Goal: Information Seeking & Learning: Find specific fact

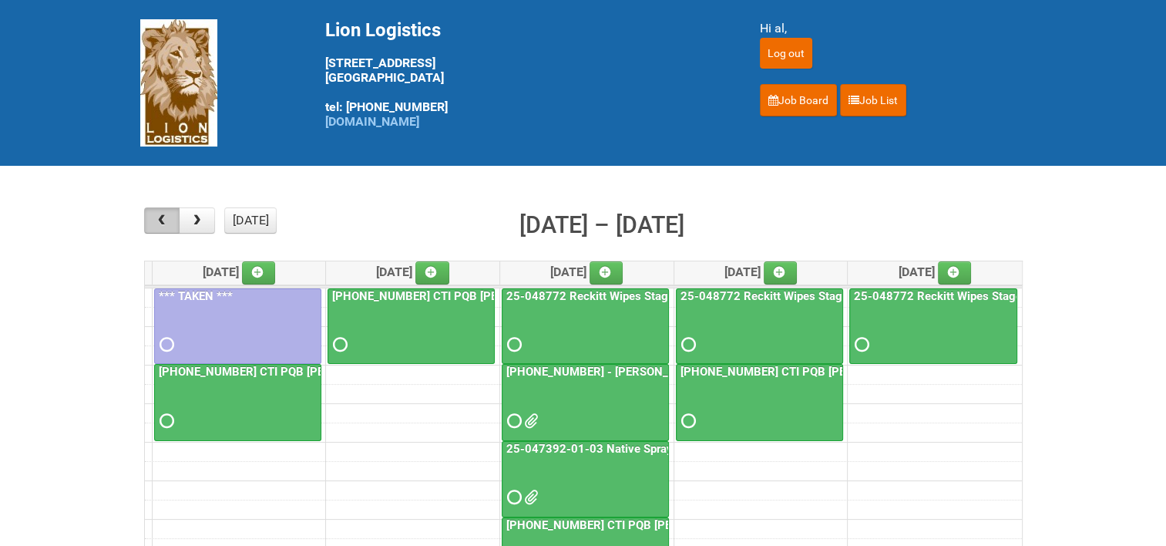
click at [157, 217] on span "button" at bounding box center [161, 220] width 15 height 12
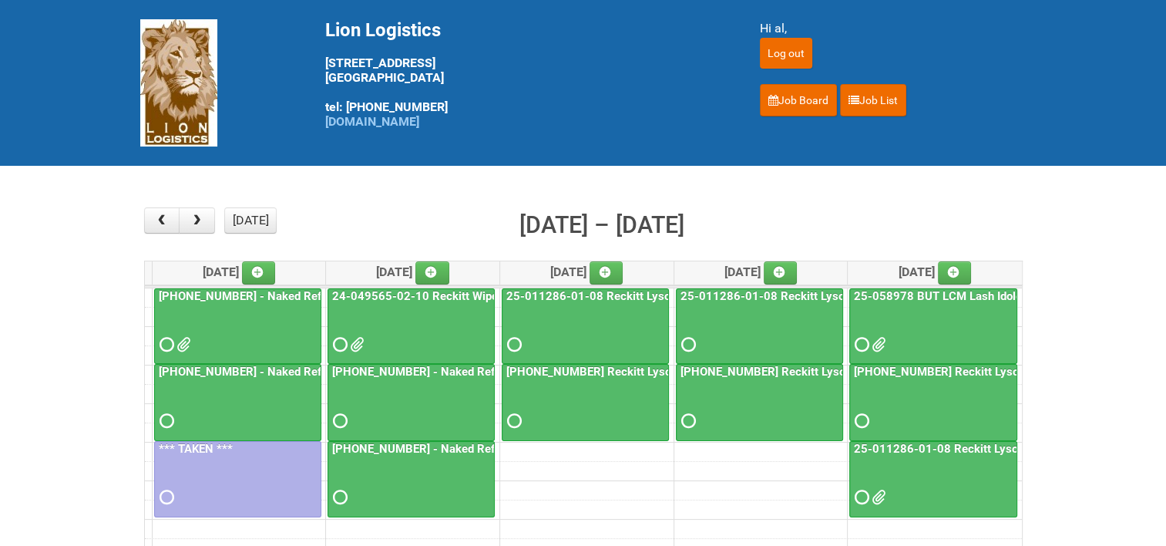
click at [620, 289] on link "25-011286-01-08 Reckitt Lysol Laundry Scented - BLINDING (hold slot)" at bounding box center [693, 296] width 380 height 14
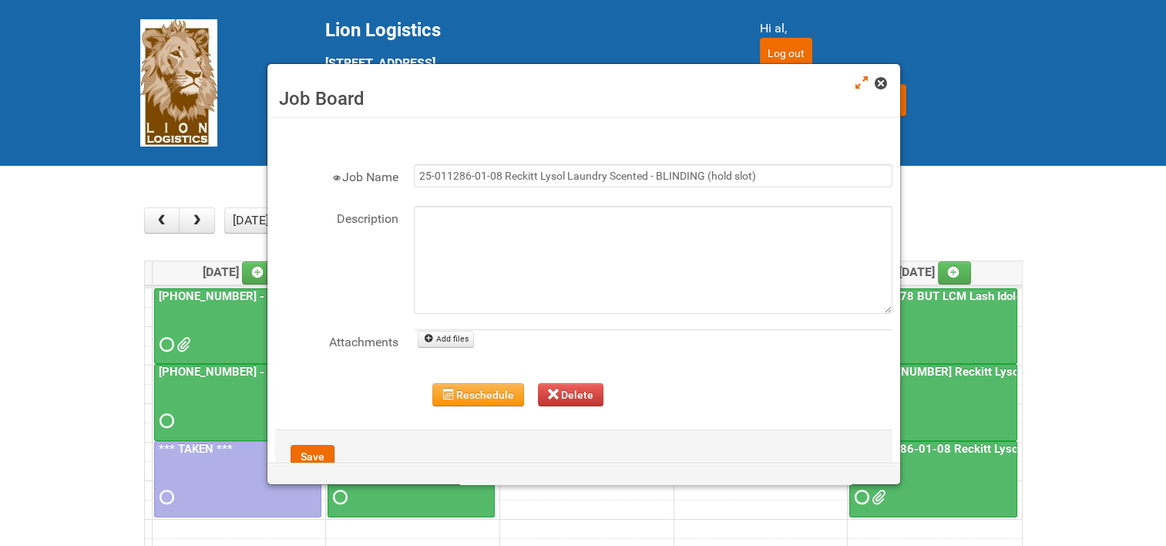
click at [888, 81] on link at bounding box center [882, 85] width 14 height 18
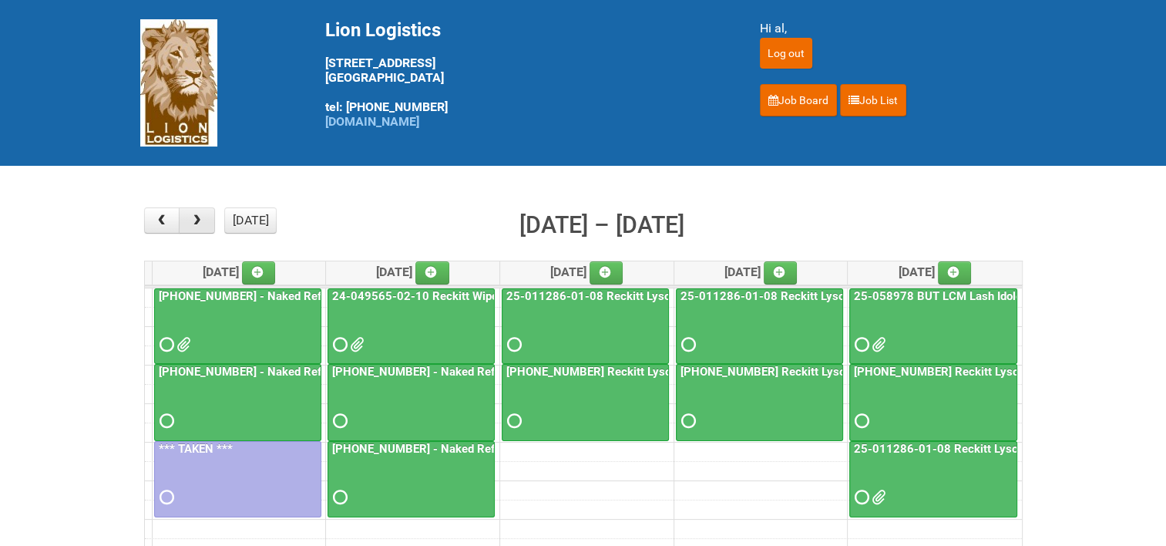
click at [203, 222] on span "button" at bounding box center [197, 220] width 15 height 12
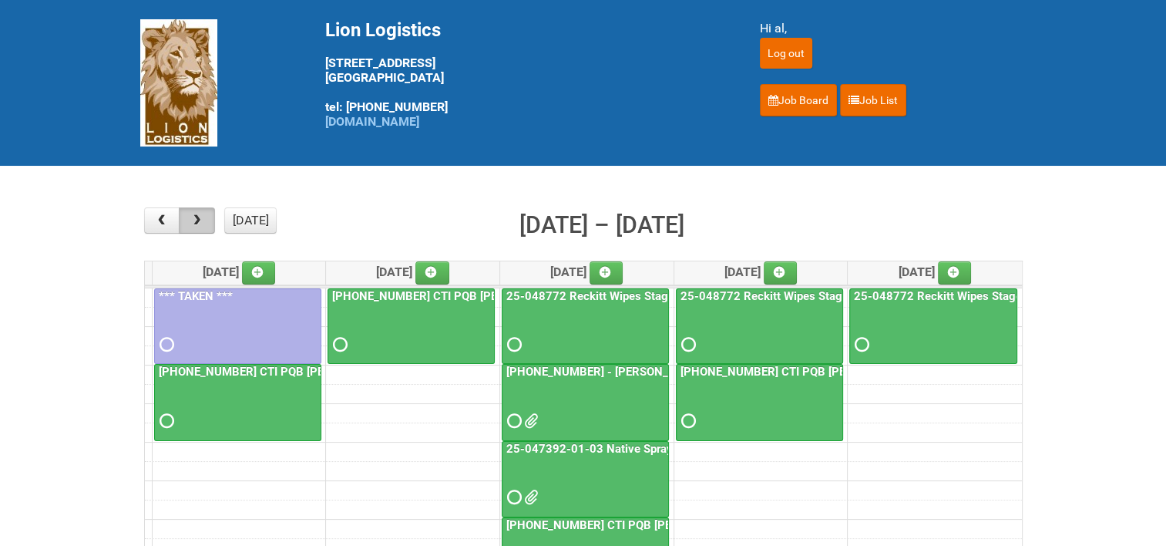
click at [190, 216] on span "button" at bounding box center [197, 220] width 15 height 12
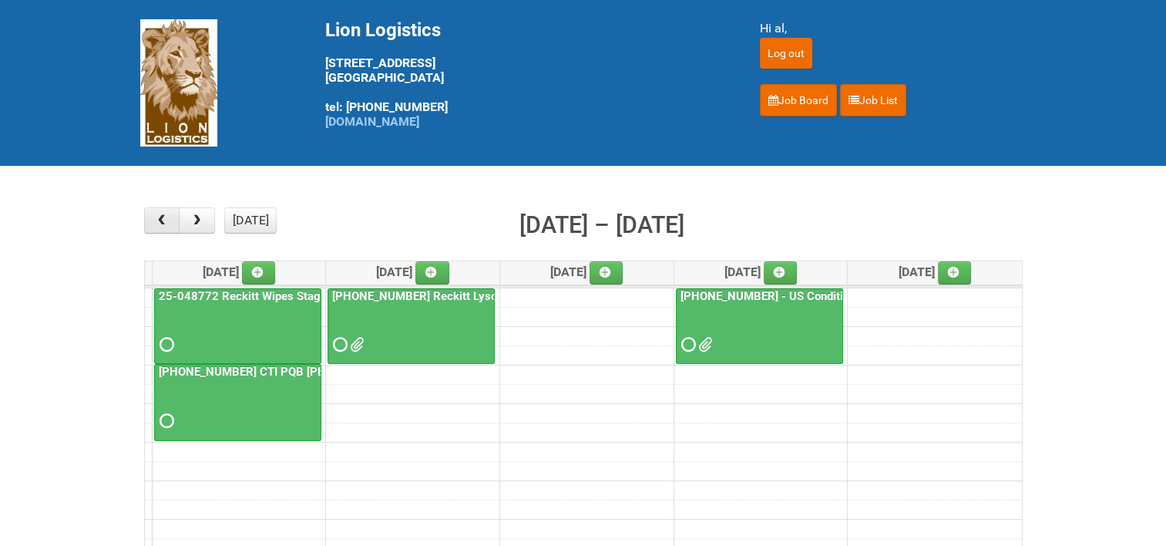
click at [173, 220] on button "button" at bounding box center [162, 220] width 36 height 26
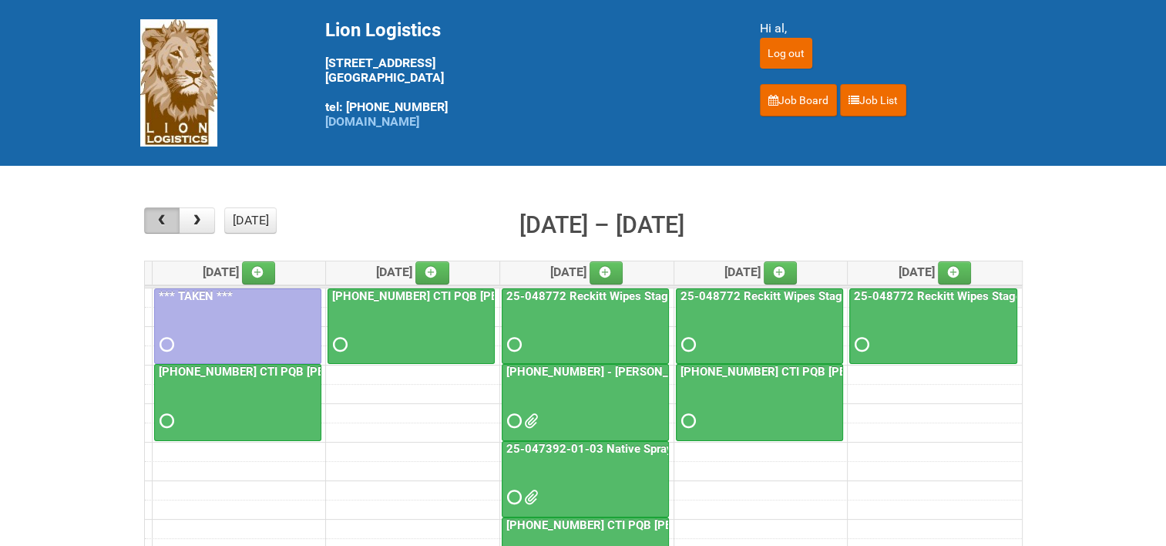
click at [173, 220] on button "button" at bounding box center [162, 220] width 36 height 26
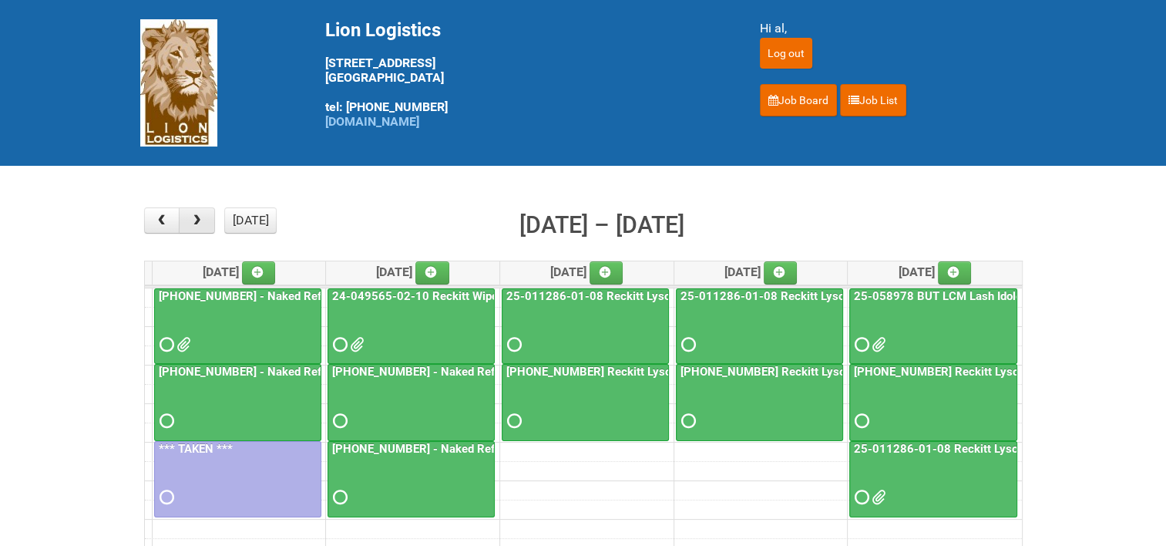
click at [195, 222] on span "button" at bounding box center [197, 220] width 15 height 12
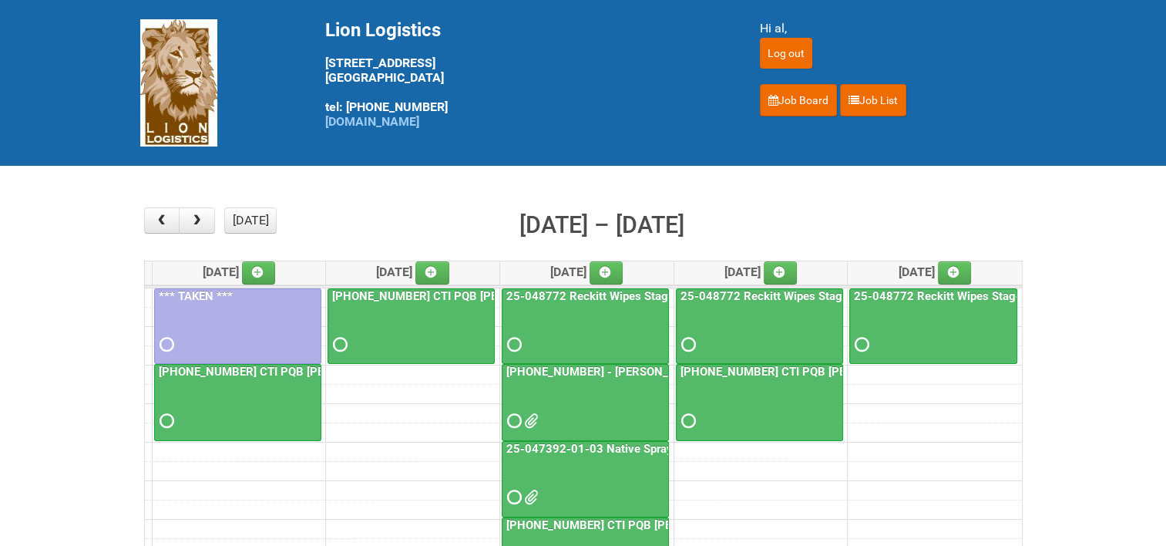
scroll to position [77, 0]
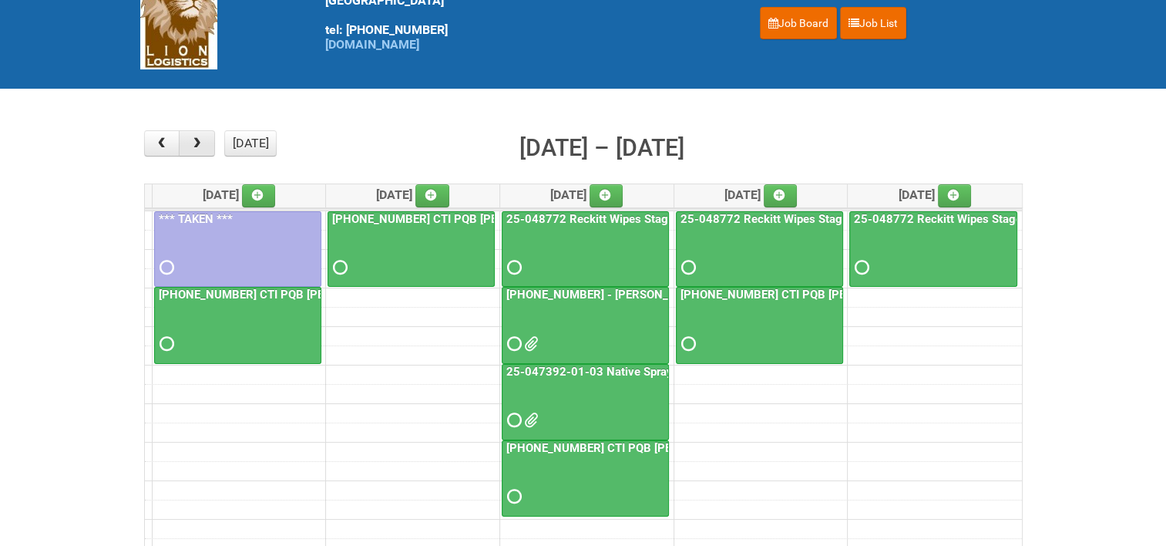
click at [197, 142] on span "button" at bounding box center [197, 143] width 15 height 12
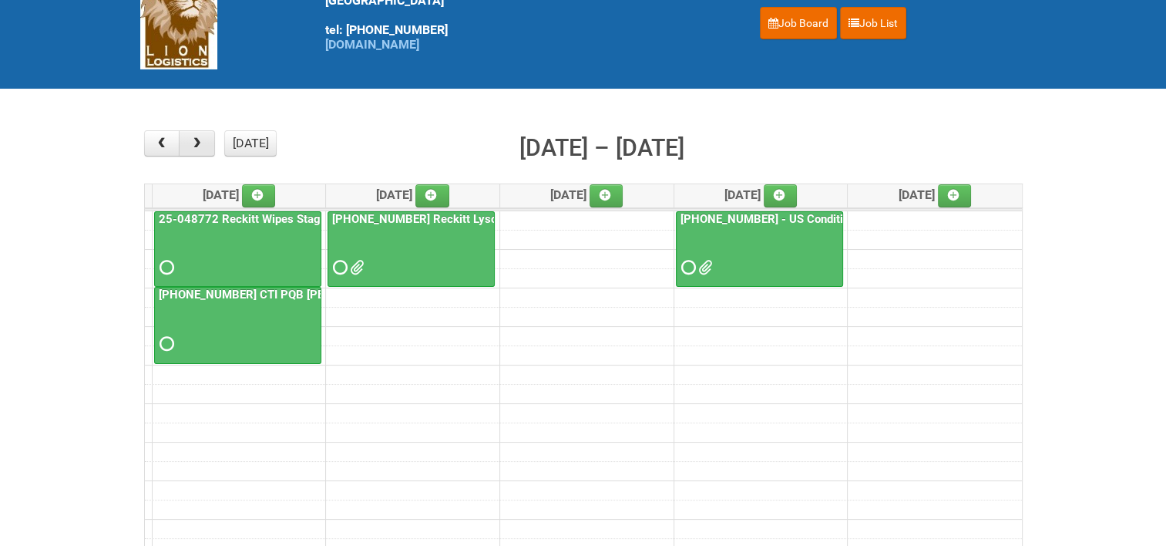
click at [197, 142] on span "button" at bounding box center [197, 143] width 15 height 12
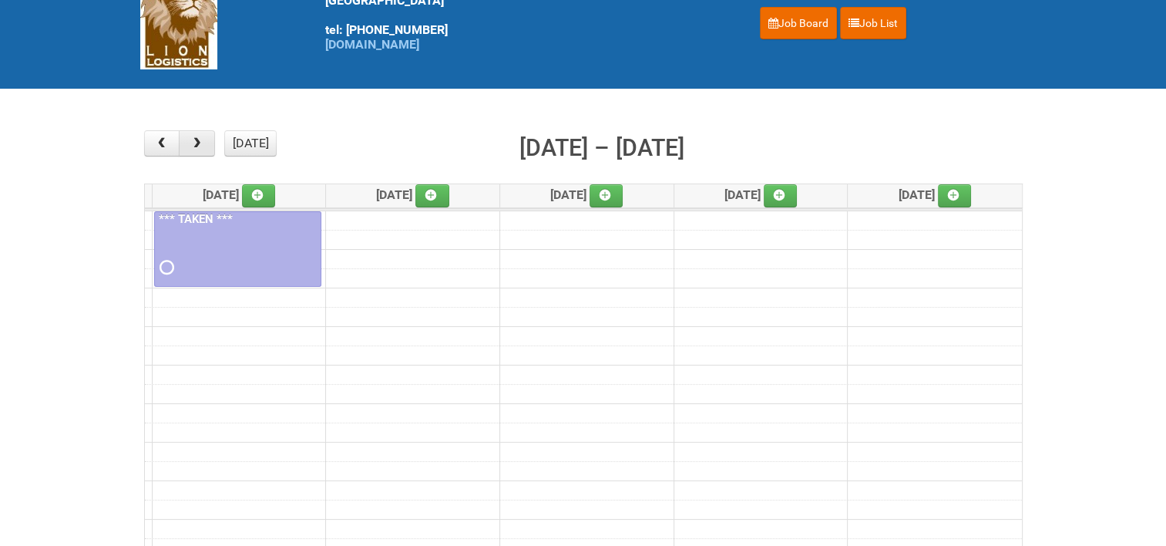
click at [197, 142] on span "button" at bounding box center [197, 143] width 15 height 12
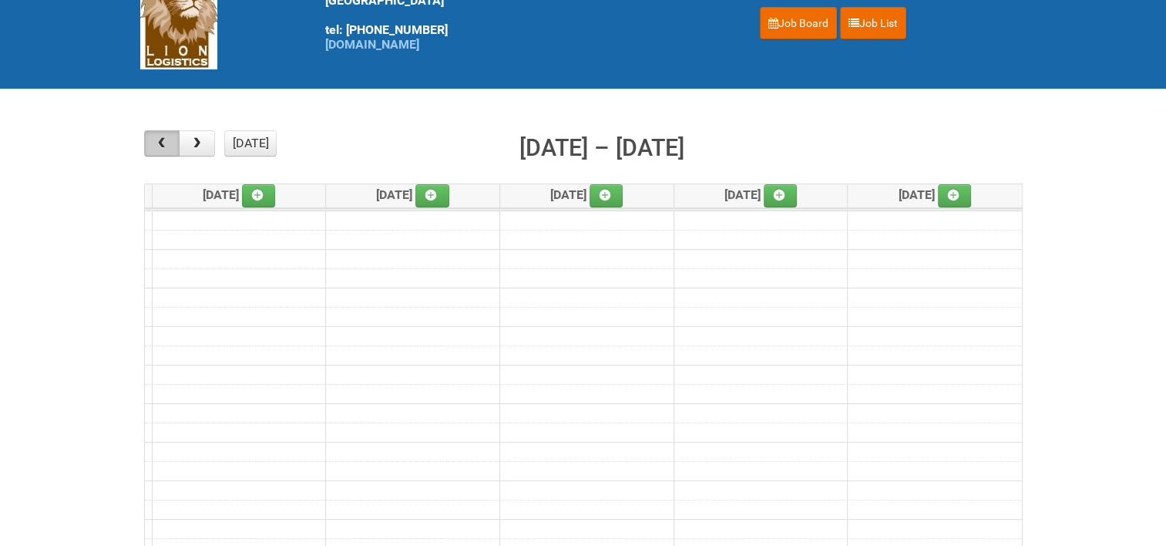
click at [170, 142] on button "button" at bounding box center [162, 143] width 36 height 26
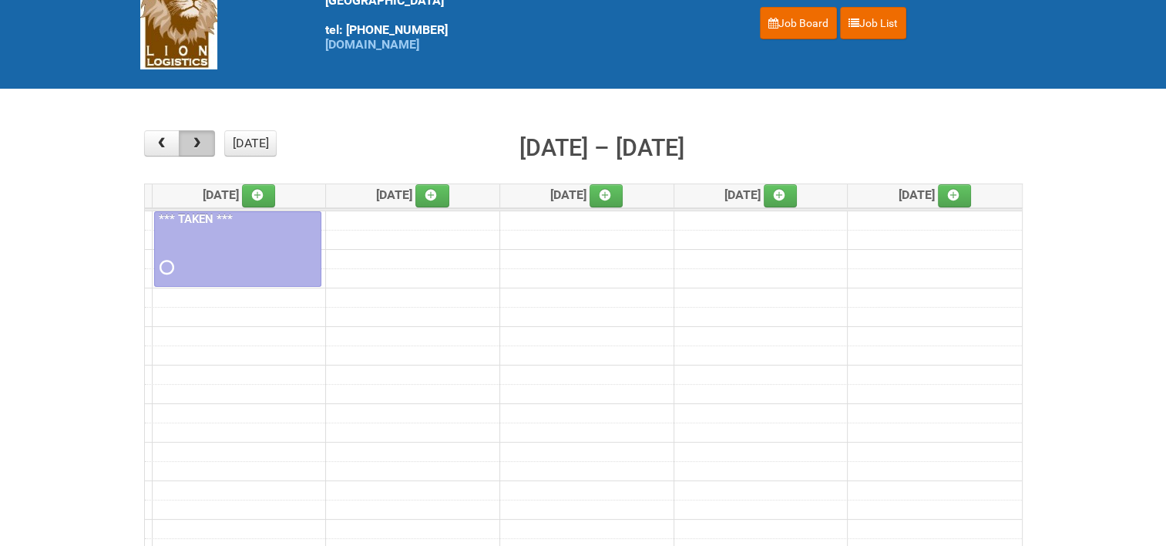
click at [203, 148] on span "button" at bounding box center [197, 143] width 15 height 12
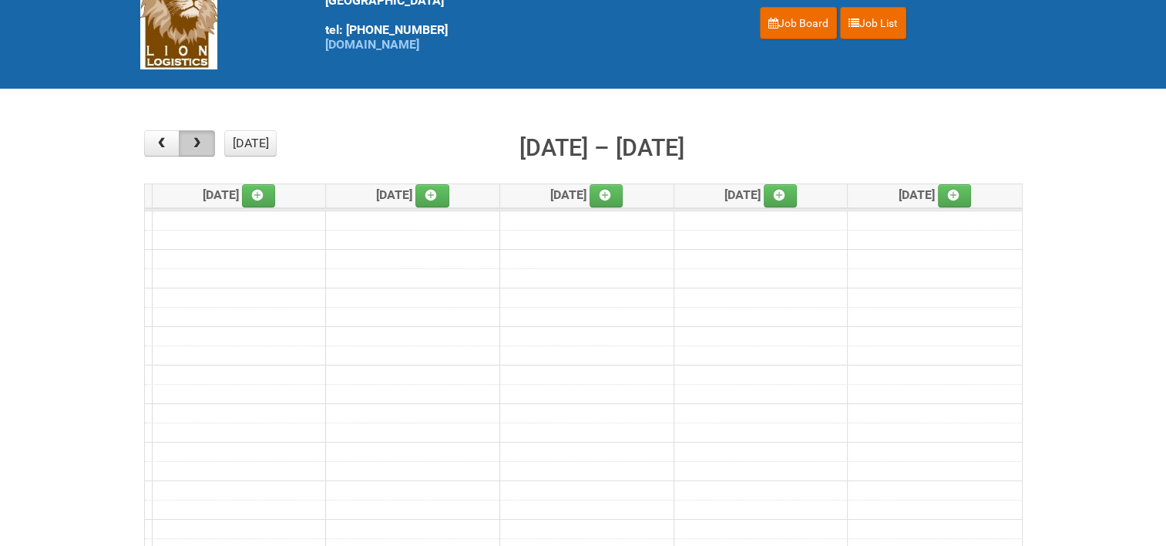
click at [203, 148] on span "button" at bounding box center [197, 143] width 15 height 12
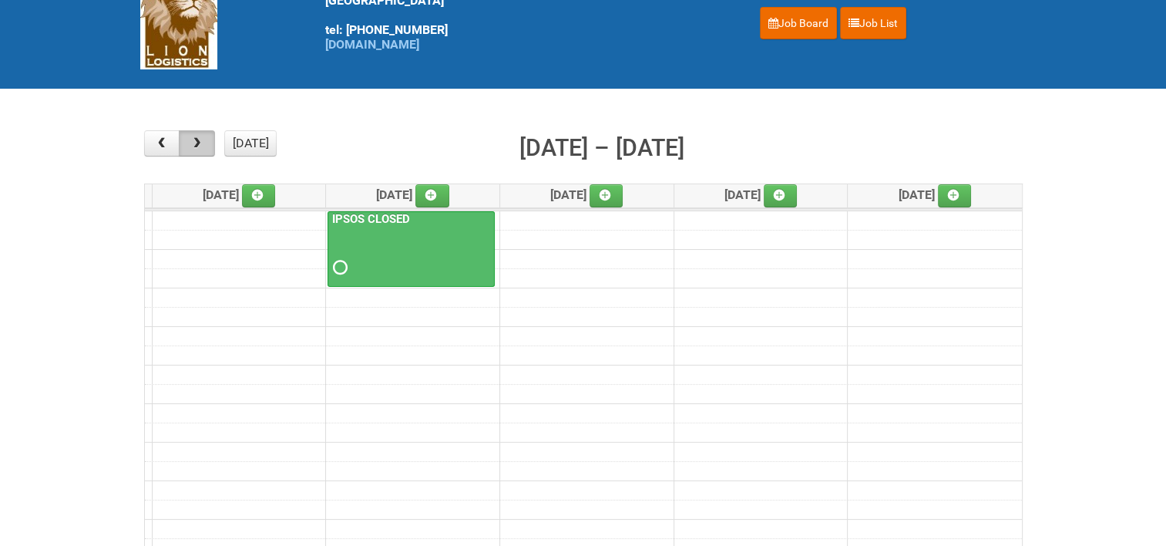
click at [203, 148] on span "button" at bounding box center [197, 143] width 15 height 12
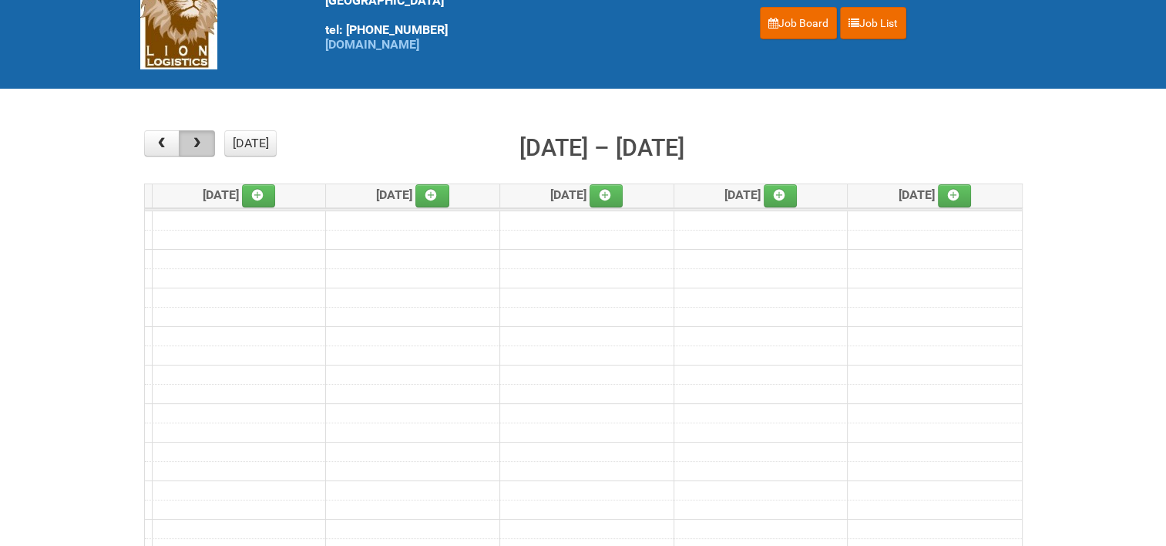
click at [203, 148] on span "button" at bounding box center [197, 143] width 15 height 12
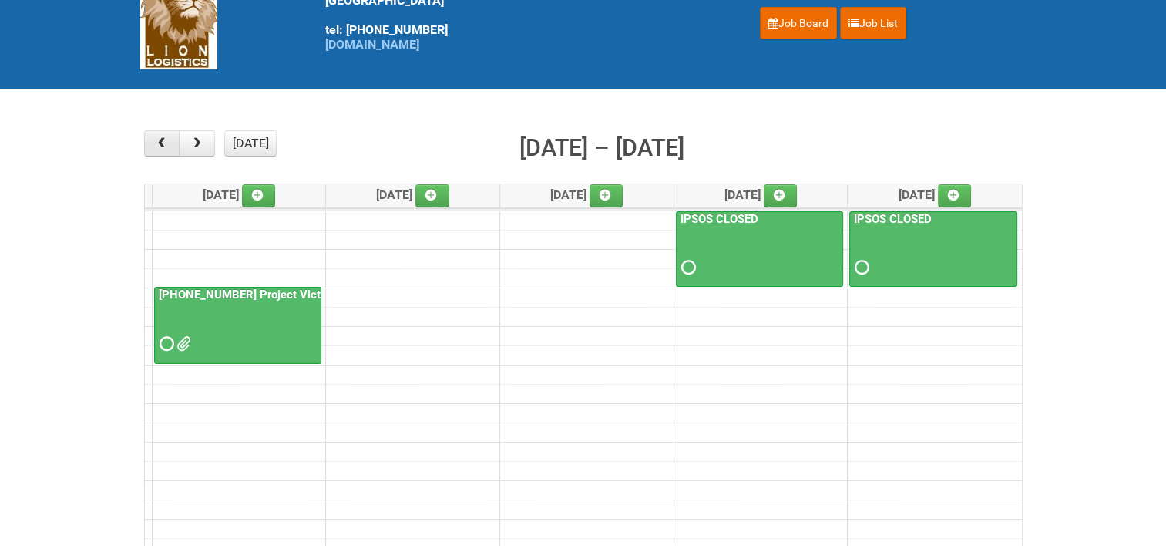
click at [169, 147] on span "button" at bounding box center [161, 143] width 15 height 12
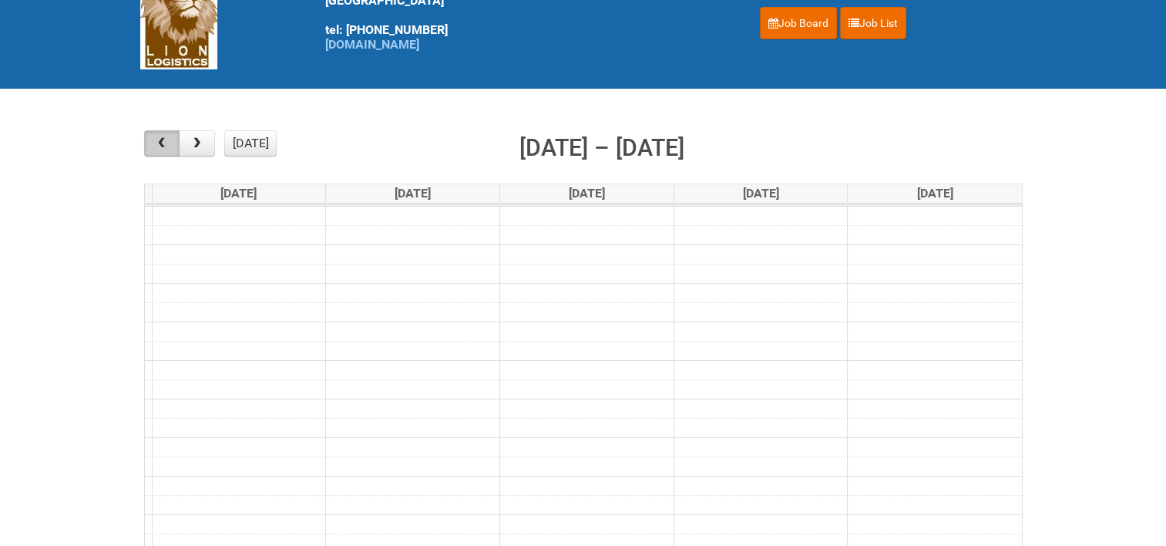
click at [169, 147] on span "button" at bounding box center [161, 143] width 15 height 12
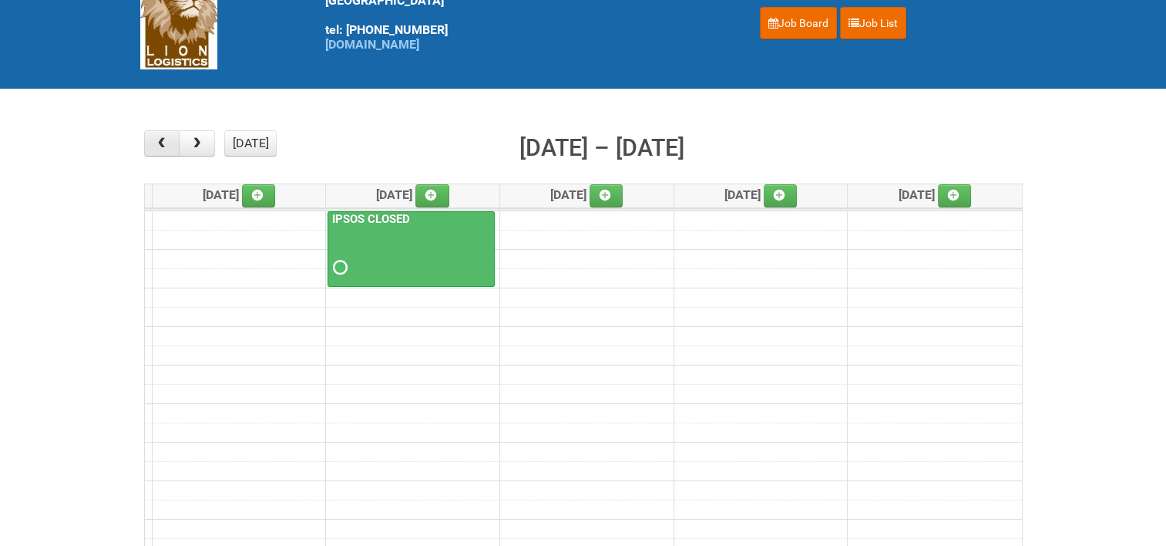
click at [169, 147] on span "button" at bounding box center [161, 143] width 15 height 12
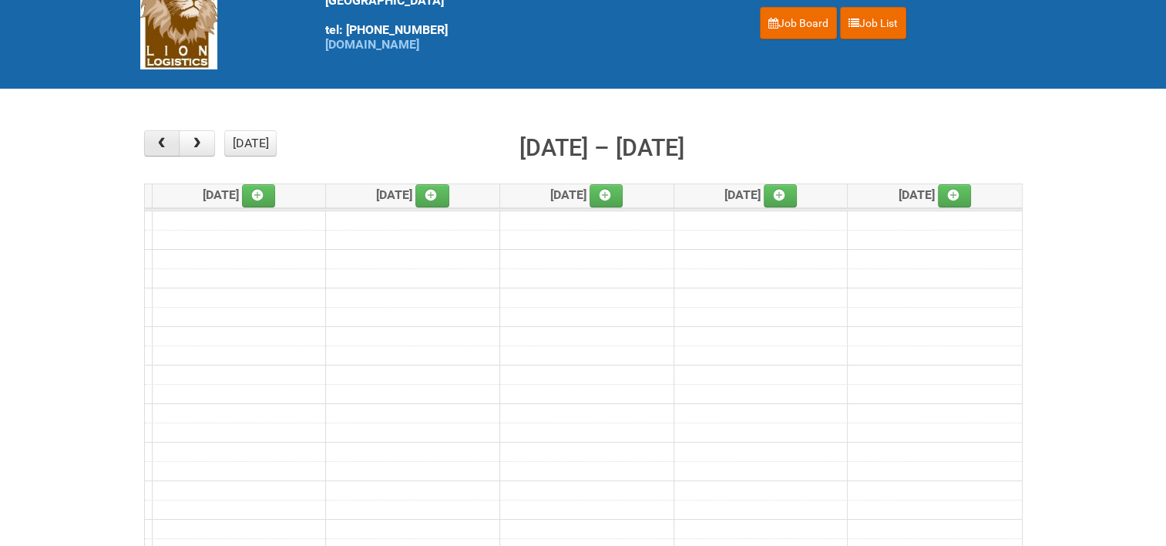
click at [169, 147] on span "button" at bounding box center [161, 143] width 15 height 12
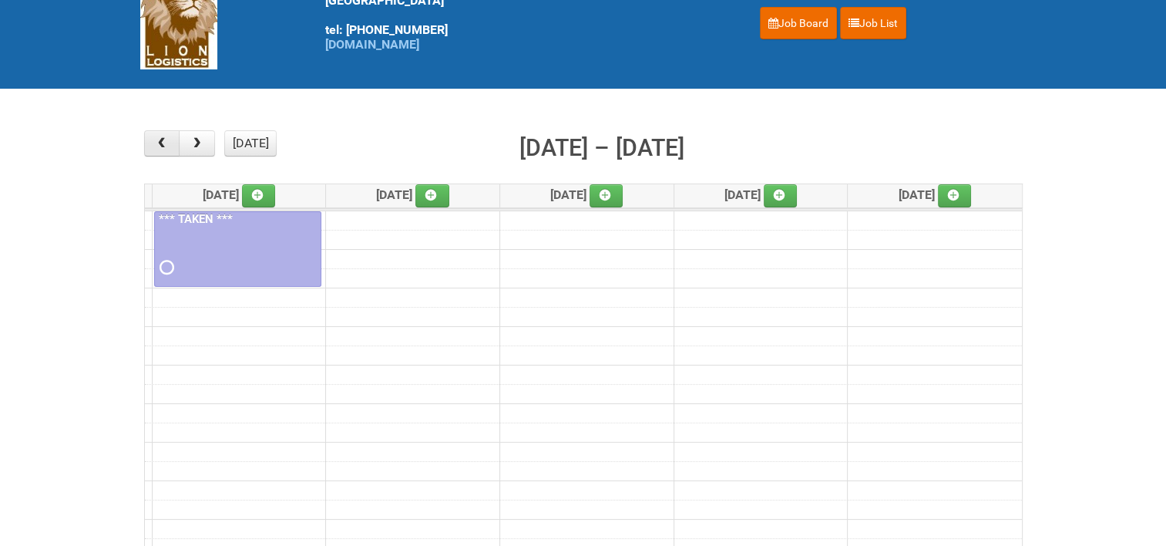
click at [169, 147] on span "button" at bounding box center [161, 143] width 15 height 12
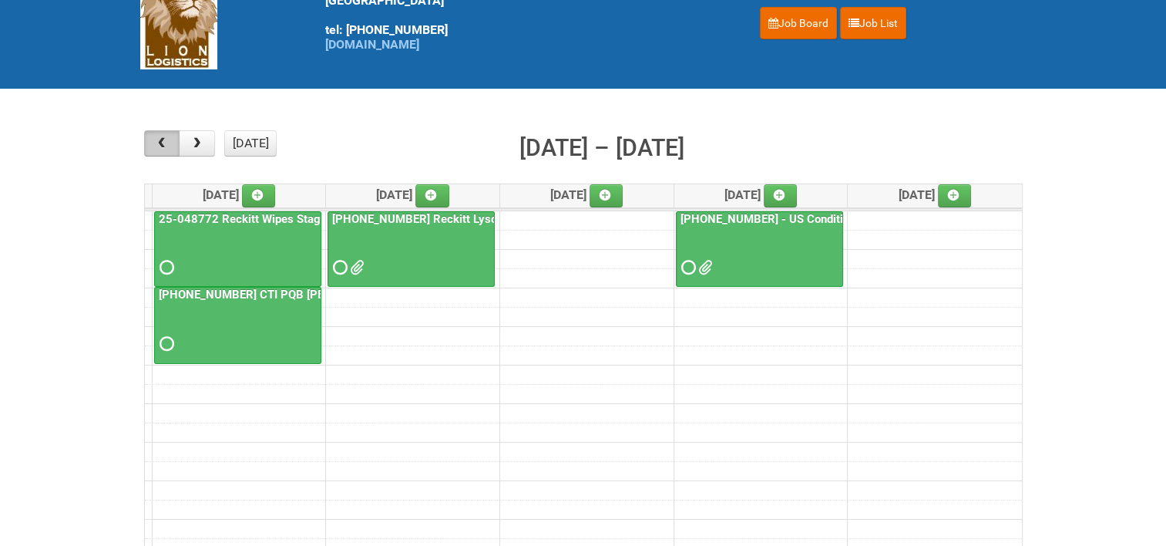
click at [169, 146] on span "button" at bounding box center [161, 143] width 15 height 12
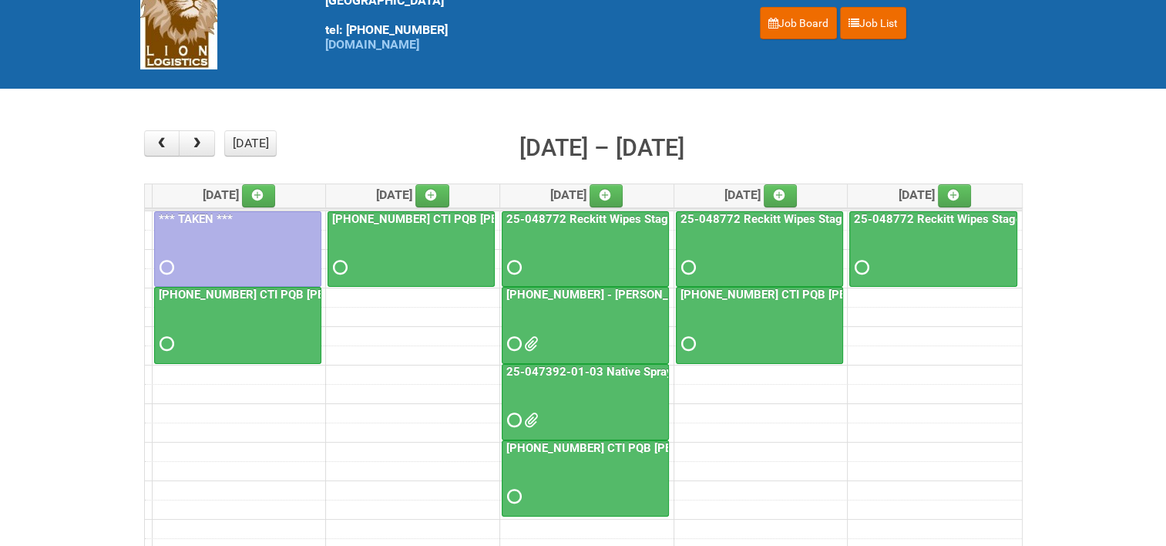
click at [644, 212] on link "25-048772 Reckitt Wipes Stage 4 - blinding/labeling day" at bounding box center [654, 219] width 303 height 14
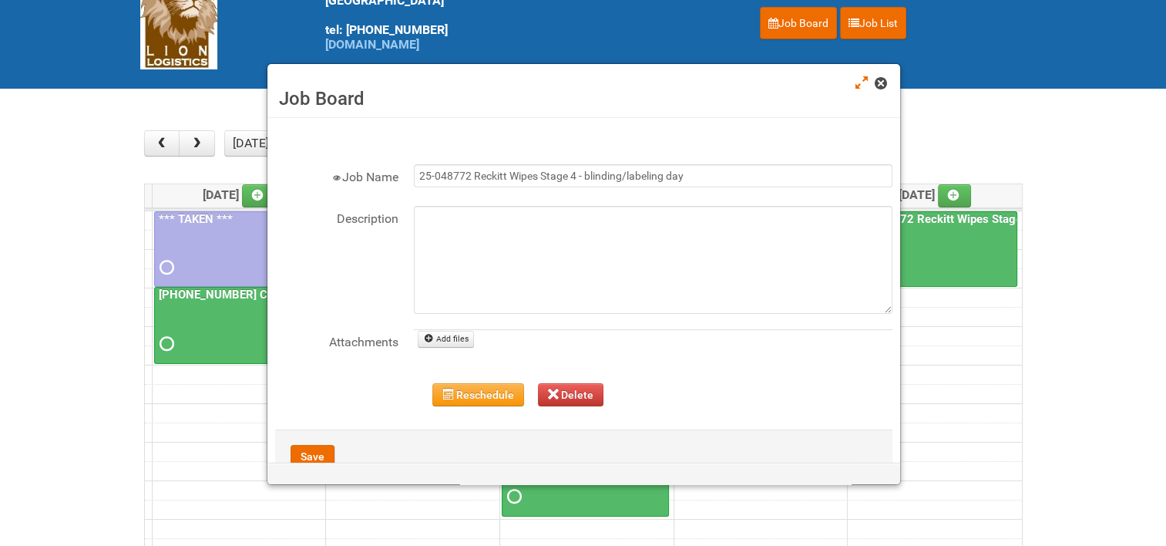
click at [875, 82] on span at bounding box center [880, 83] width 11 height 11
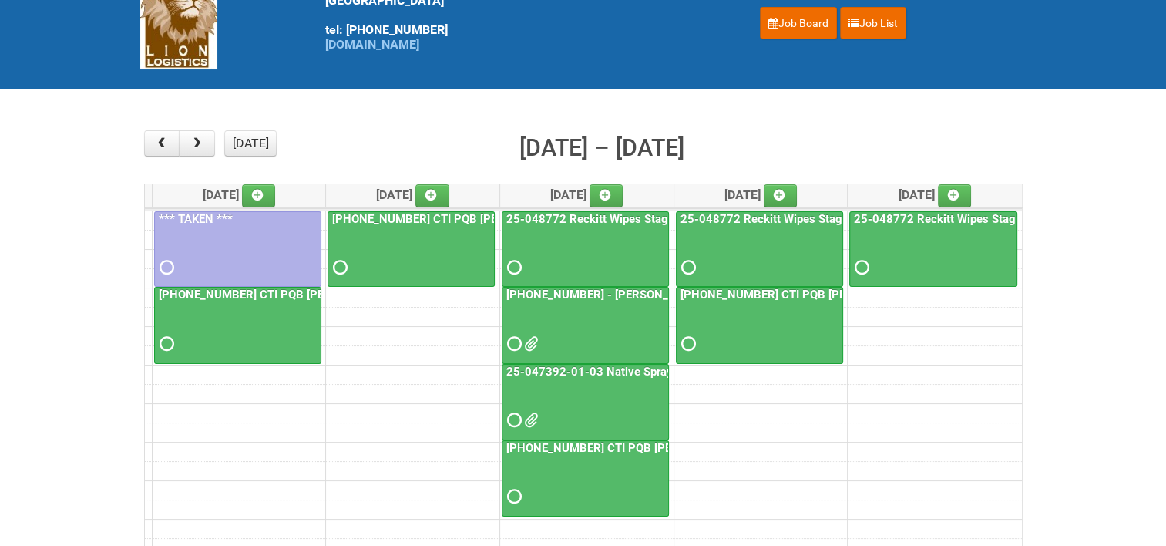
click at [802, 213] on link "25-048772 Reckitt Wipes Stage 4 - blinding/labeling day" at bounding box center [828, 219] width 303 height 14
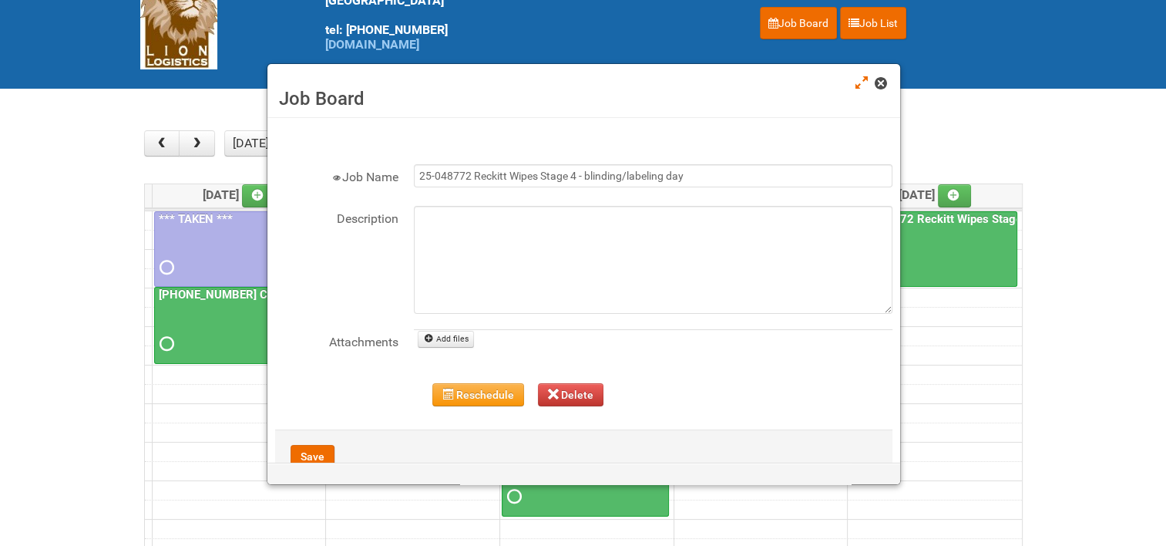
click at [884, 83] on span at bounding box center [880, 83] width 11 height 11
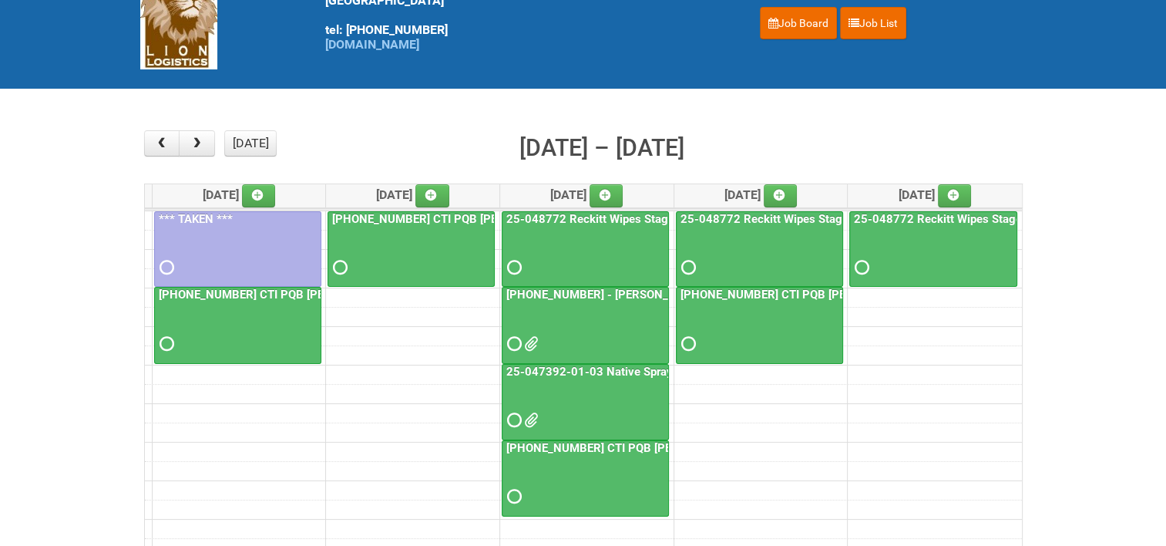
click at [966, 217] on link "25-048772 Reckitt Wipes Stage 4 - blinding/labeling day" at bounding box center [1002, 219] width 303 height 14
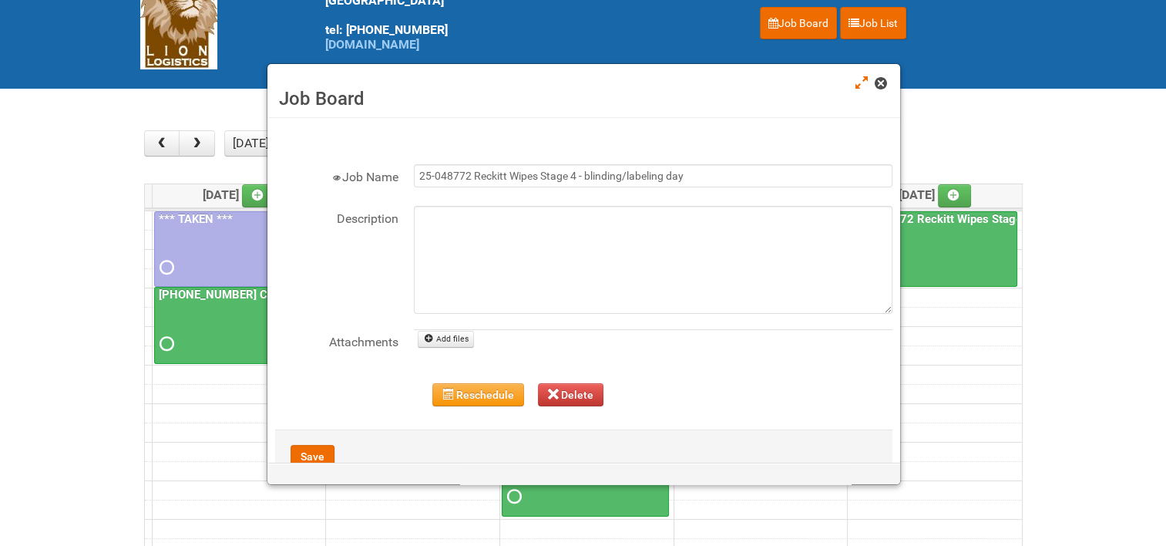
click at [885, 88] on span at bounding box center [880, 83] width 11 height 11
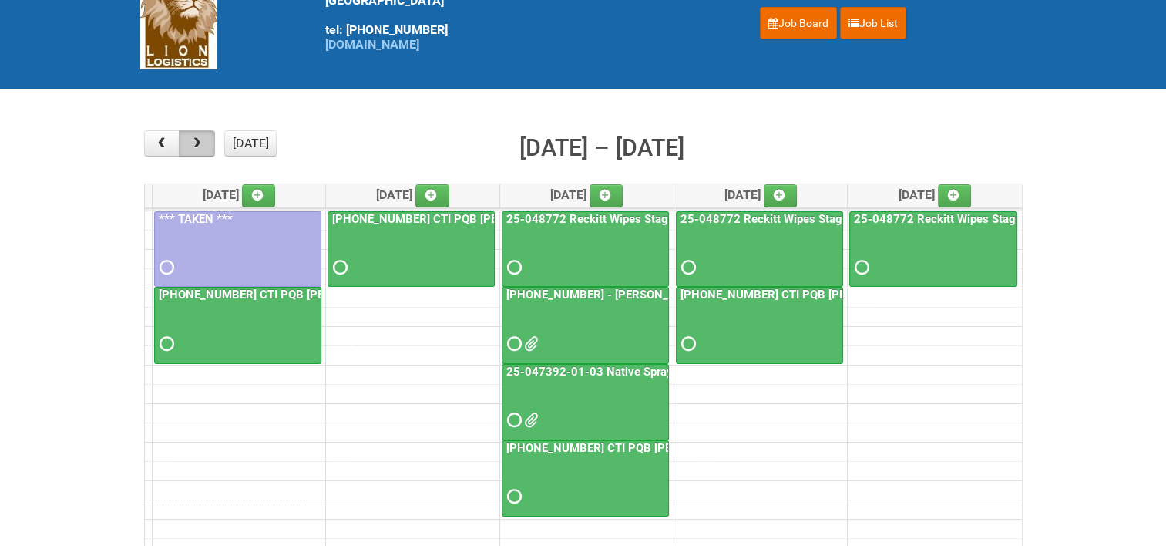
click at [200, 142] on span "button" at bounding box center [197, 143] width 15 height 12
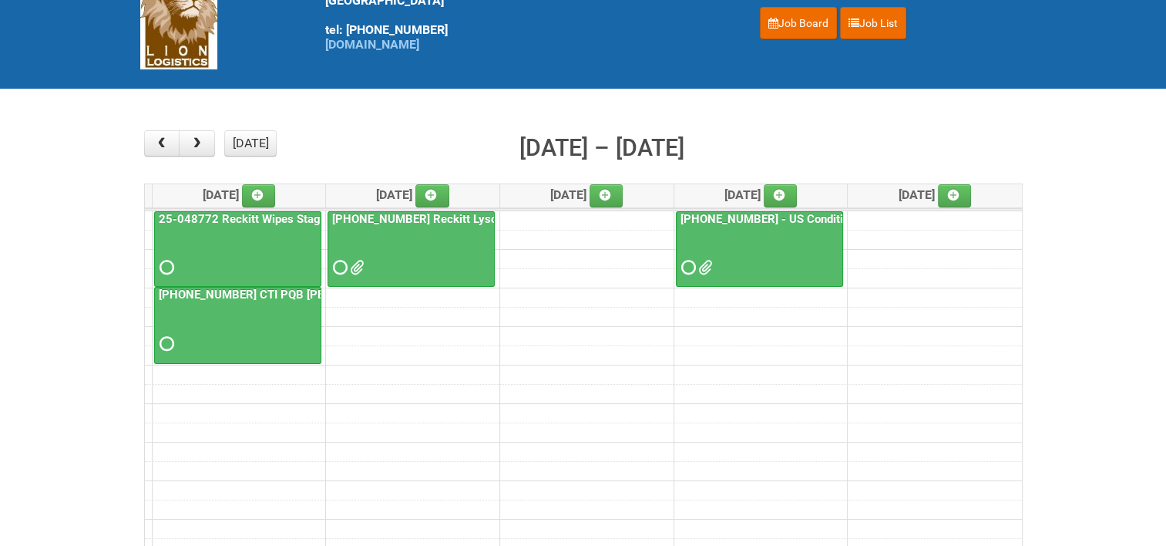
click at [213, 213] on link "25-048772 Reckitt Wipes Stage 4" at bounding box center [248, 219] width 184 height 14
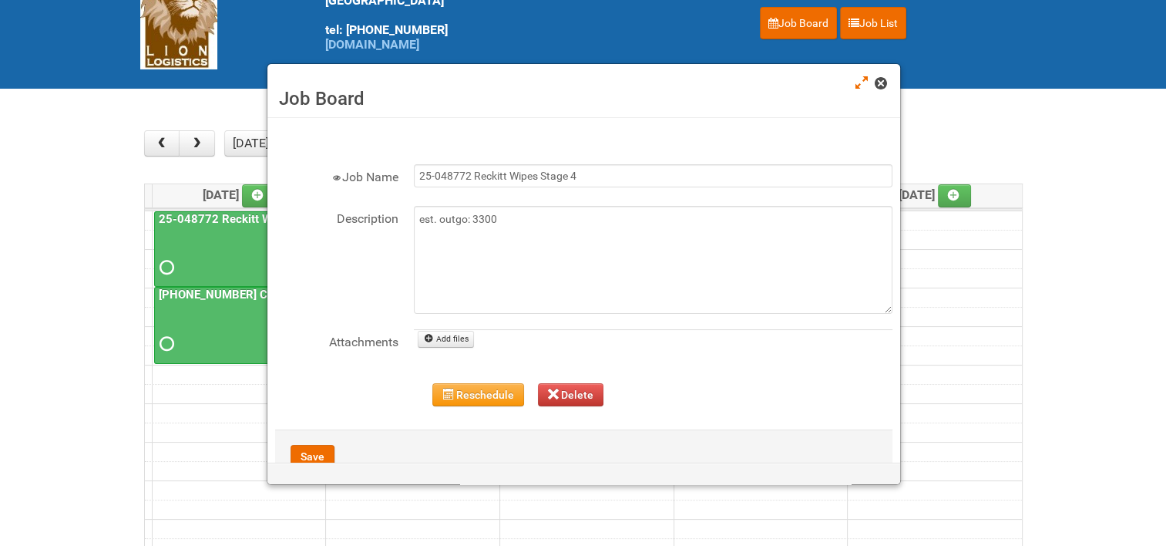
click at [878, 86] on span at bounding box center [880, 83] width 11 height 11
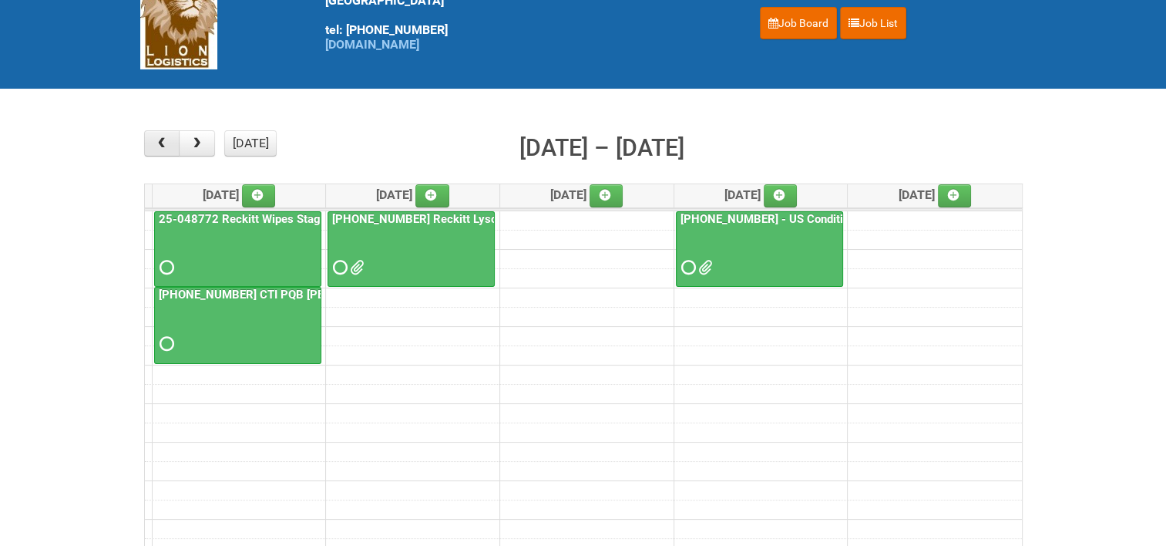
click at [170, 139] on button "button" at bounding box center [162, 143] width 36 height 26
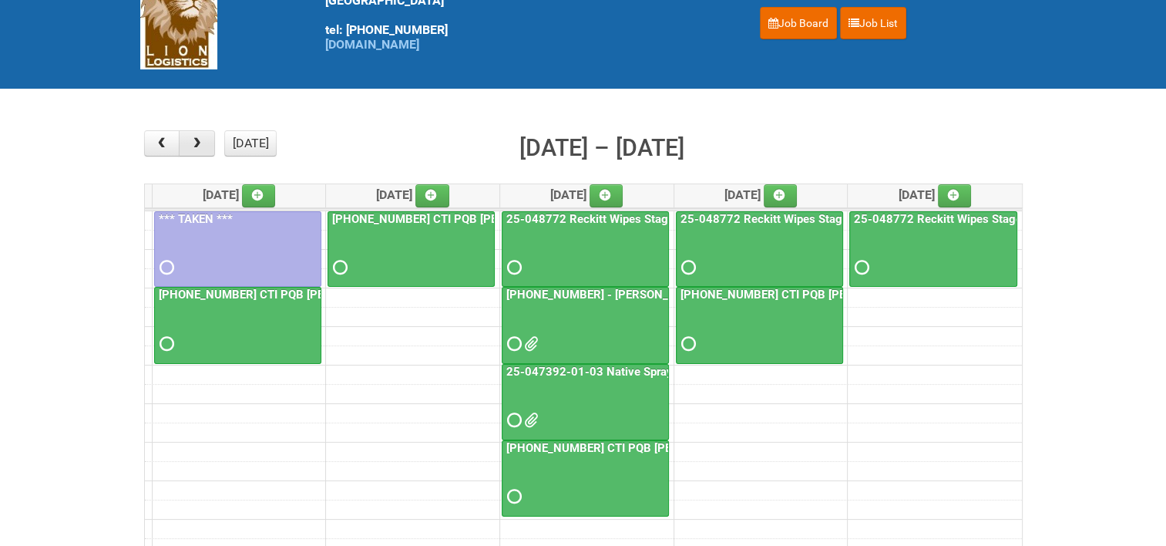
click at [202, 143] on span "button" at bounding box center [197, 143] width 15 height 12
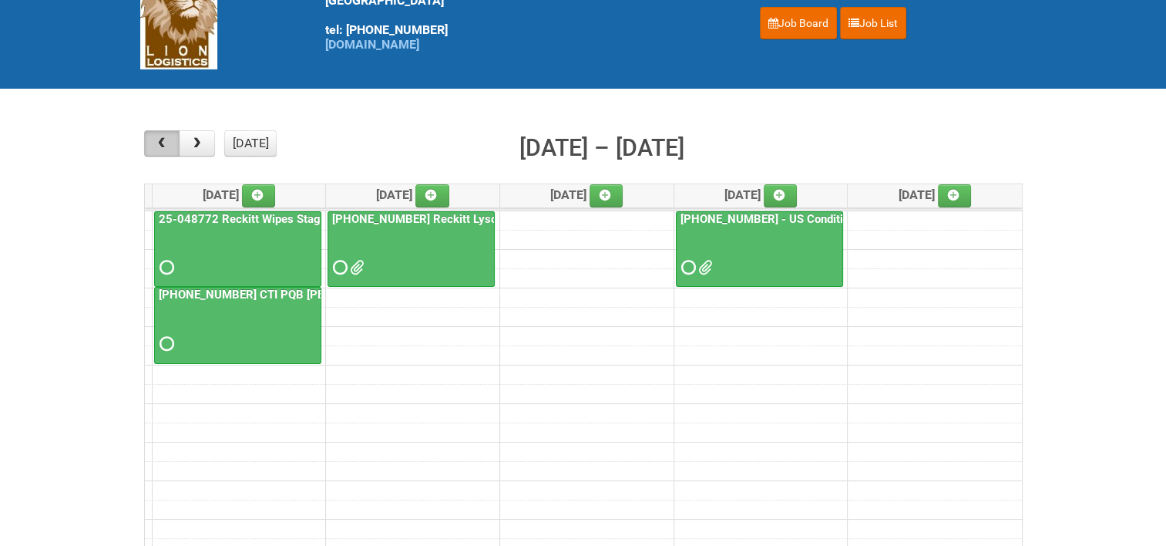
click at [163, 145] on span "button" at bounding box center [161, 143] width 15 height 12
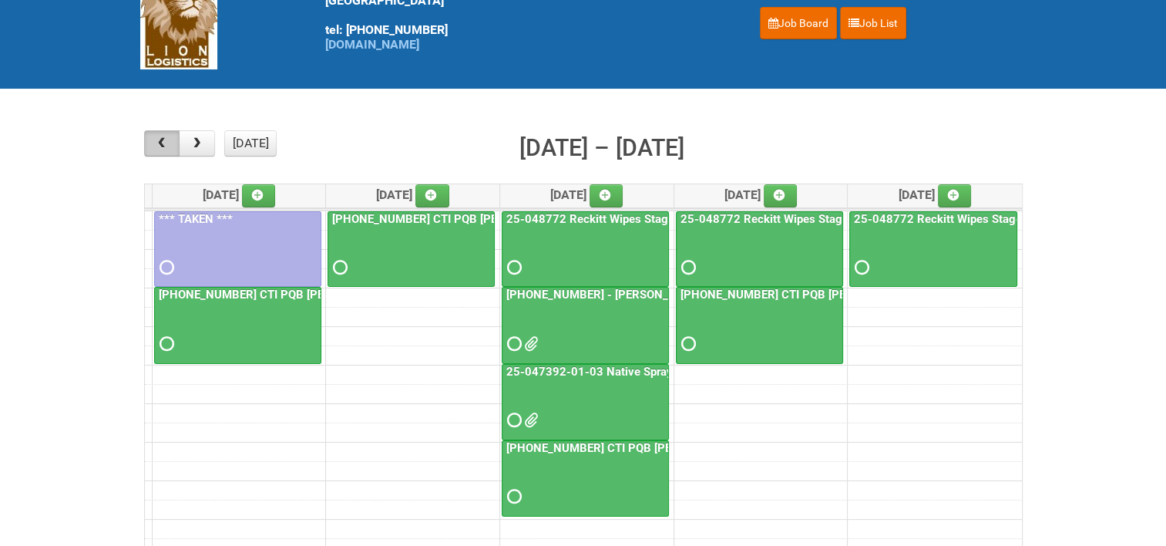
click at [160, 142] on span "button" at bounding box center [161, 143] width 15 height 12
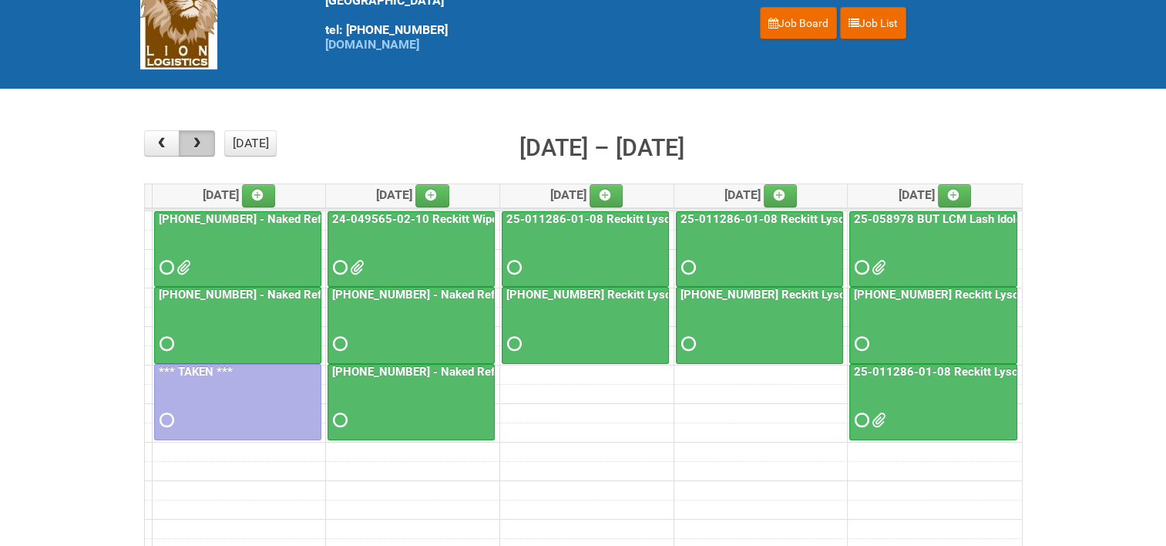
click at [202, 146] on span "button" at bounding box center [197, 143] width 15 height 12
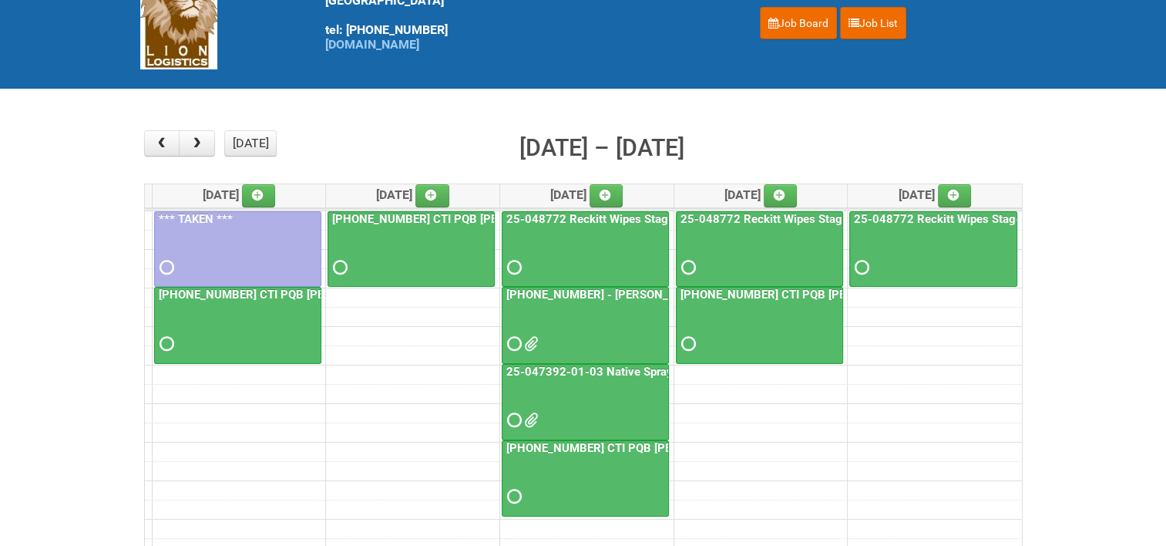
click at [759, 215] on link "25-048772 Reckitt Wipes Stage 4 - blinding/labeling day" at bounding box center [828, 219] width 303 height 14
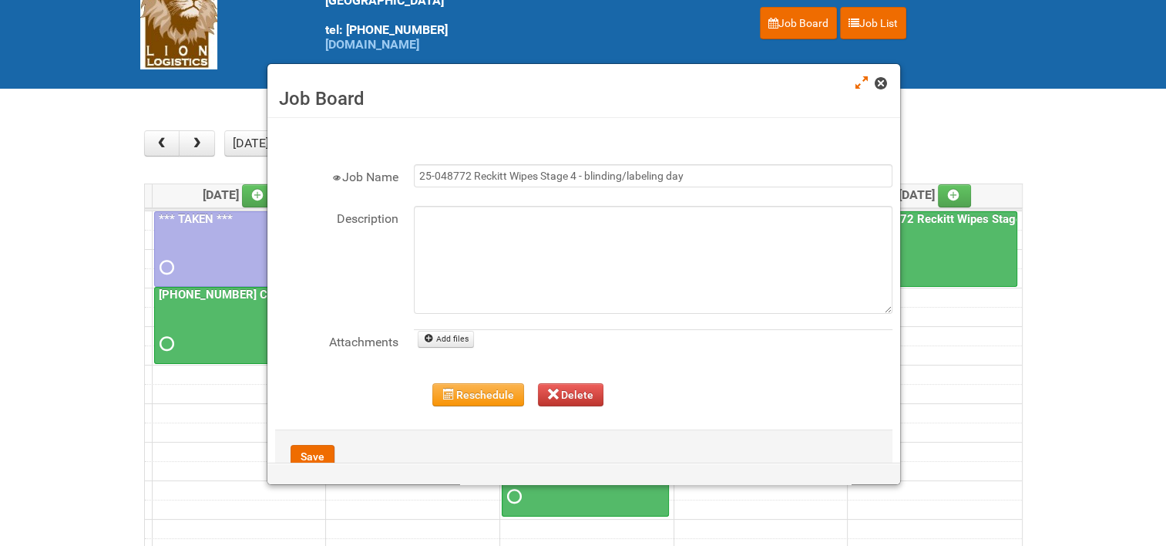
click at [881, 82] on span at bounding box center [880, 83] width 11 height 11
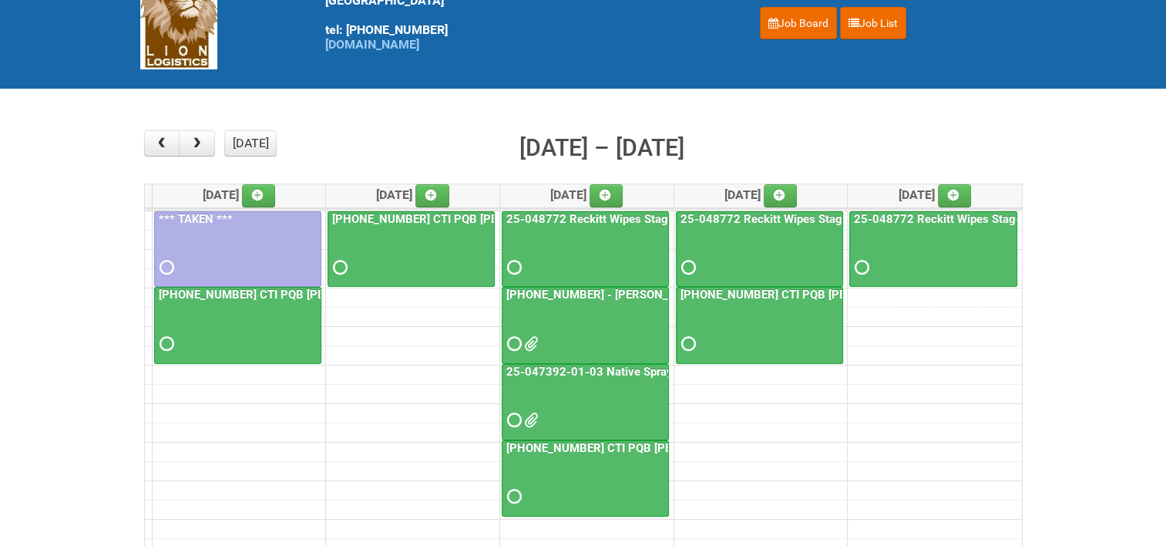
click at [582, 215] on link "25-048772 Reckitt Wipes Stage 4 - blinding/labeling day" at bounding box center [654, 219] width 303 height 14
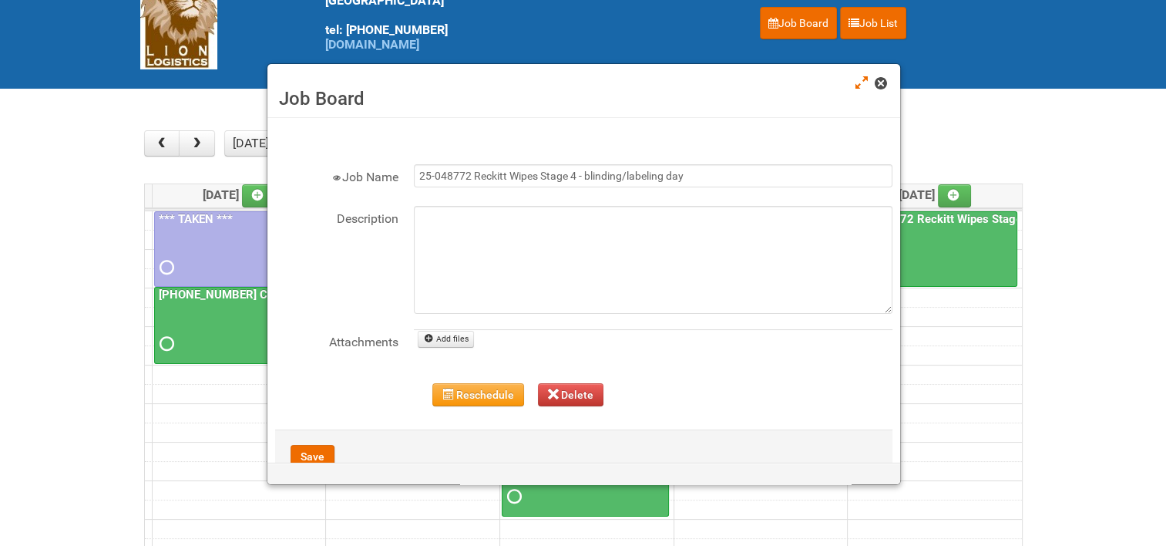
click at [877, 83] on span at bounding box center [880, 83] width 11 height 11
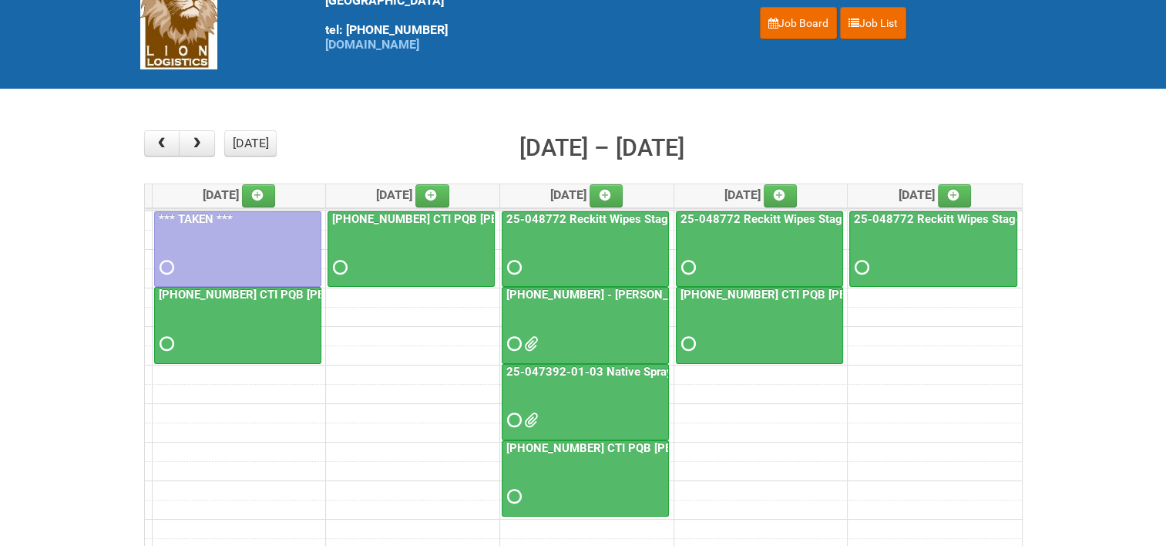
click at [899, 217] on link "25-048772 Reckitt Wipes Stage 4 - blinding/labeling day" at bounding box center [1002, 219] width 303 height 14
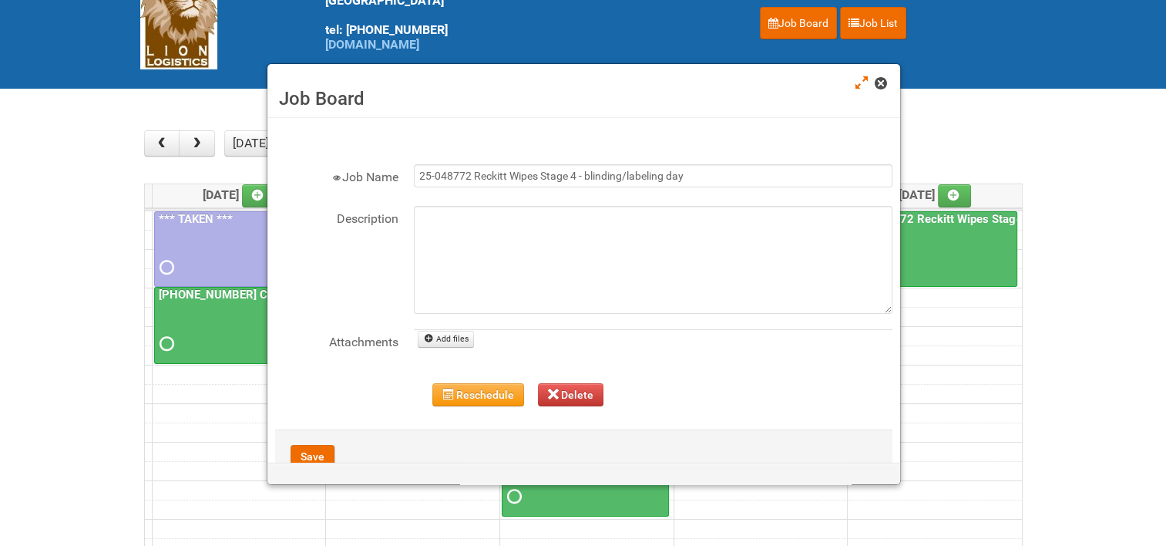
click at [882, 78] on span at bounding box center [880, 83] width 11 height 11
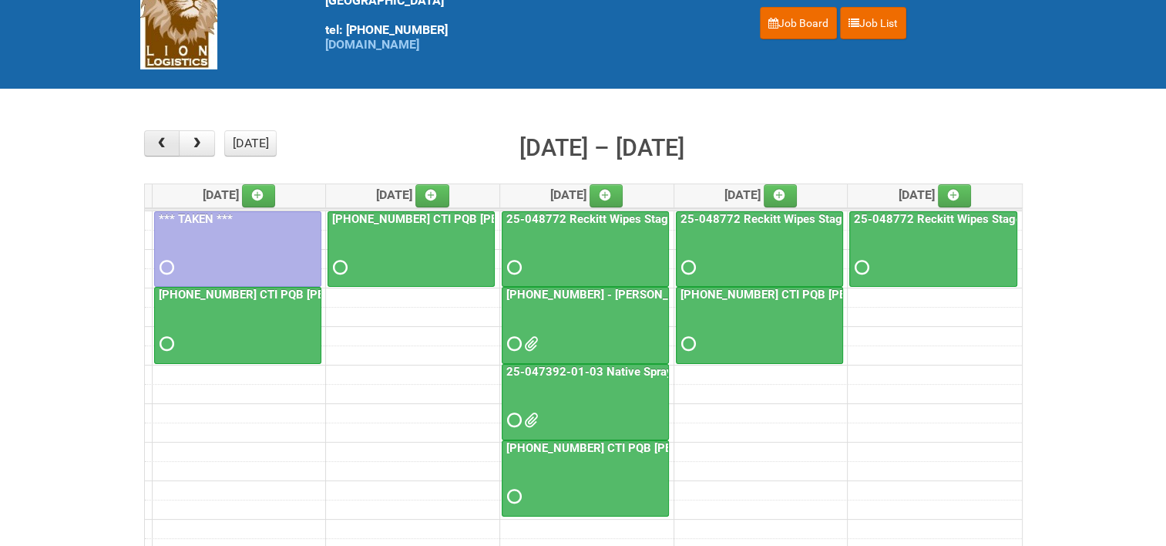
click at [163, 145] on span "button" at bounding box center [161, 143] width 15 height 12
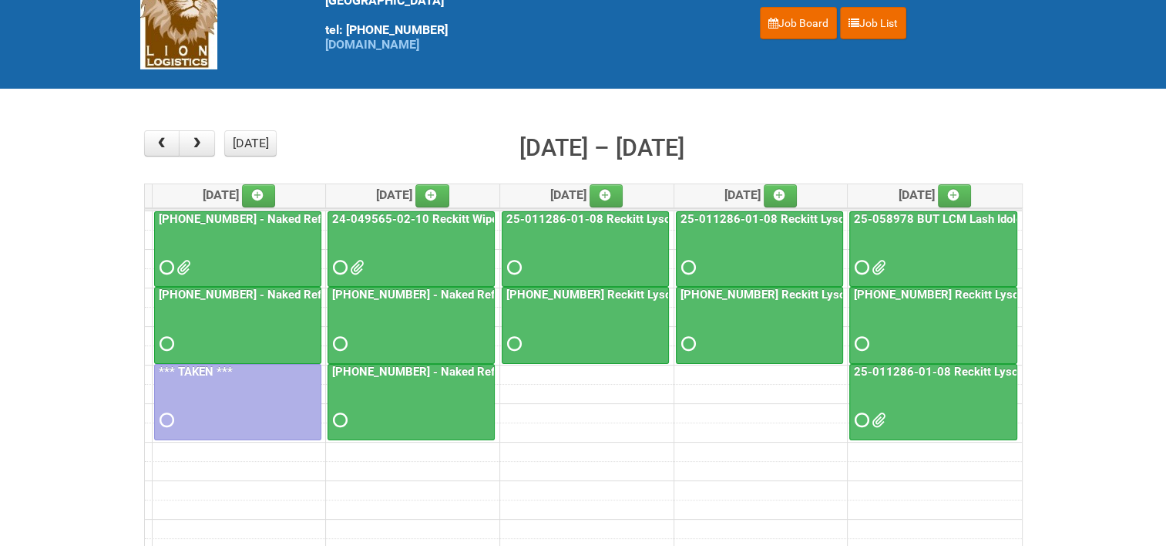
click at [626, 213] on link "25-011286-01-08 Reckitt Lysol Laundry Scented - BLINDING (hold slot)" at bounding box center [693, 219] width 380 height 14
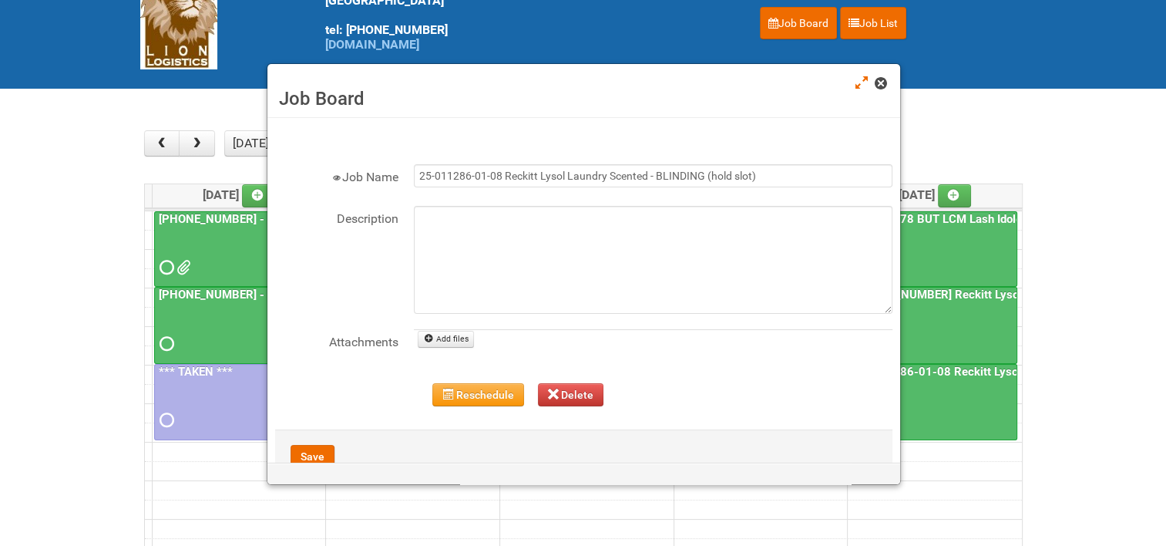
click at [878, 83] on span at bounding box center [880, 83] width 11 height 11
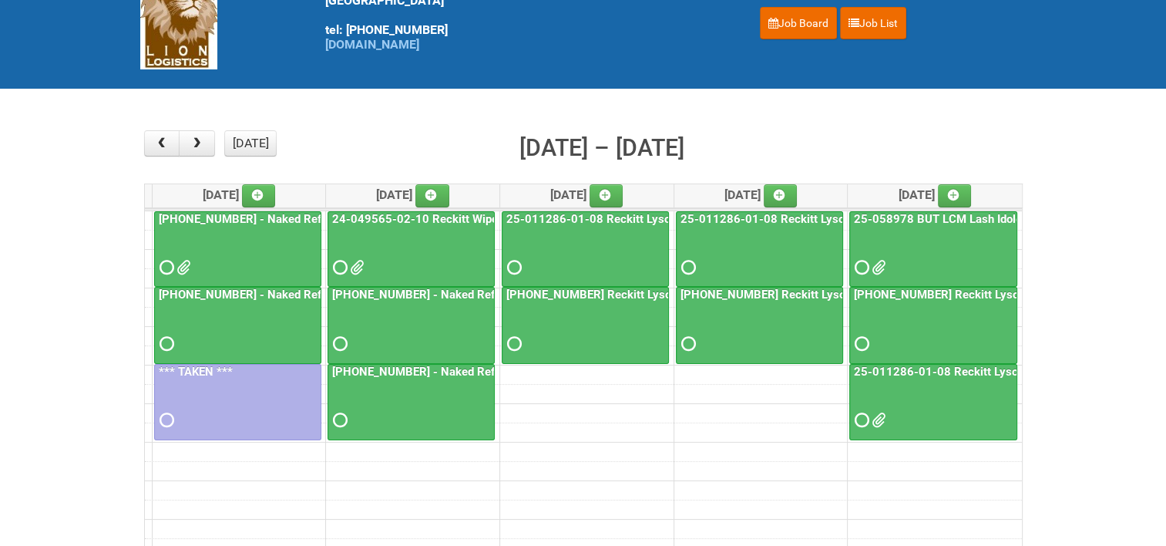
click at [586, 290] on link "[PHONE_NUMBER] Reckitt Lysol Wipes Stage 4 - labeling day" at bounding box center [665, 294] width 325 height 14
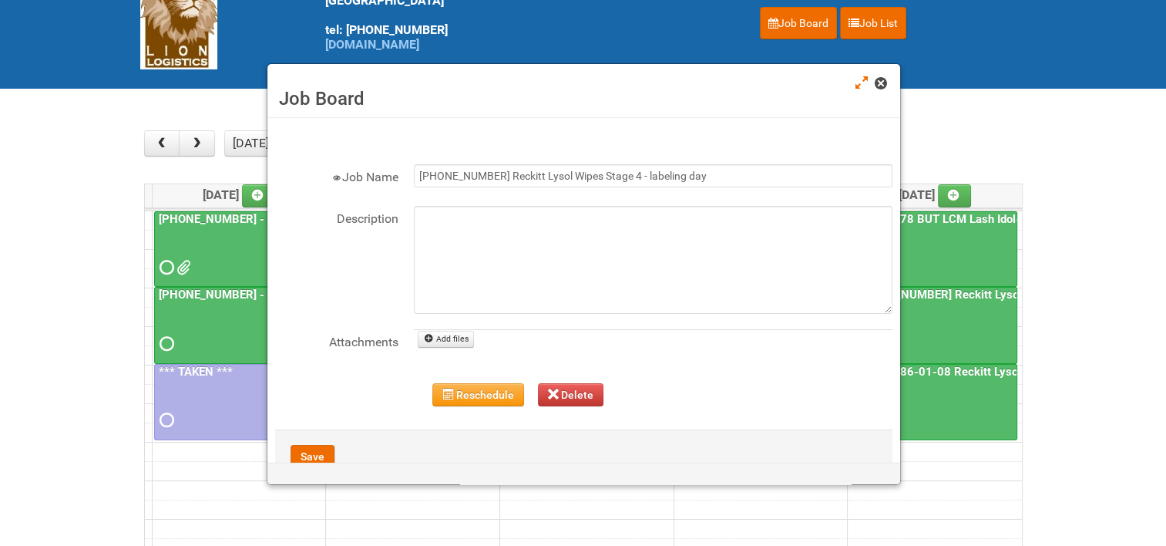
click at [882, 87] on span at bounding box center [880, 83] width 11 height 11
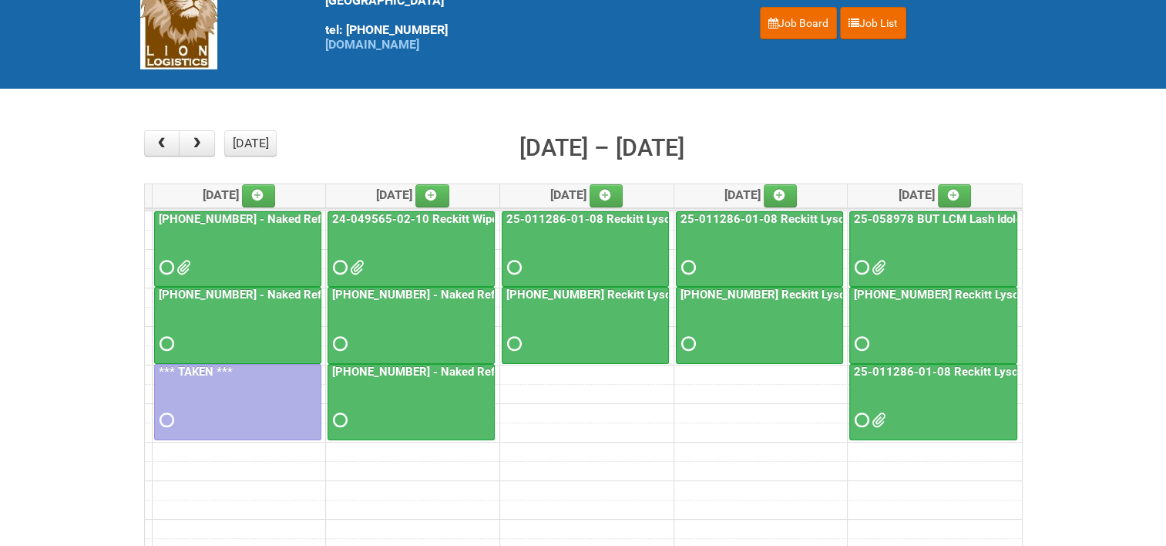
click at [962, 368] on link "25-011286-01-08 Reckitt Lysol Laundry Scented" at bounding box center [982, 372] width 262 height 14
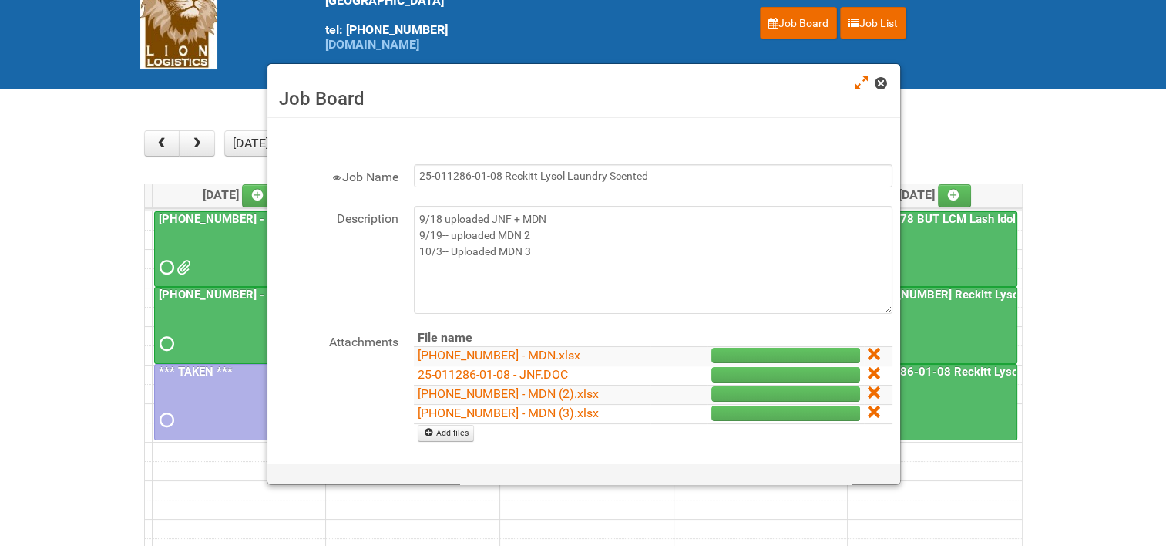
click at [883, 90] on link at bounding box center [882, 85] width 14 height 18
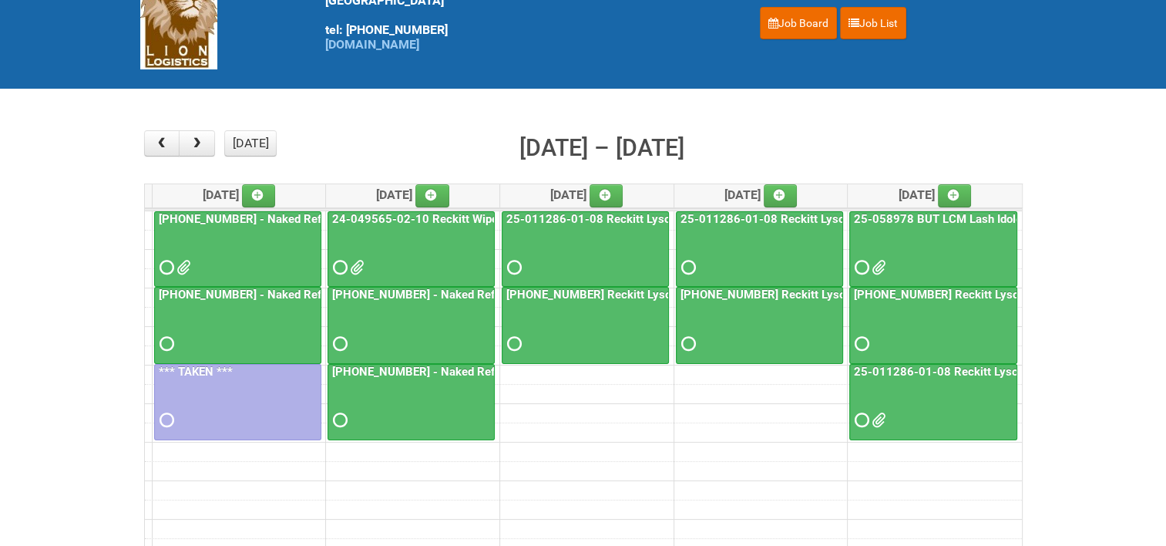
click at [955, 291] on link "[PHONE_NUMBER] Reckitt Lysol Wipes Stage 4 - labeling day" at bounding box center [1013, 294] width 325 height 14
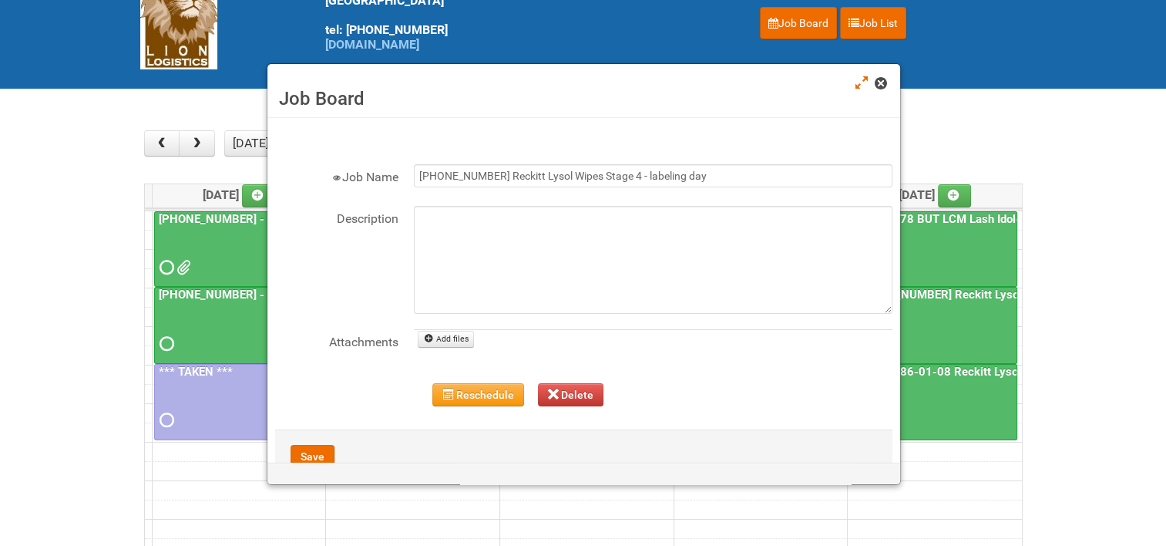
click at [880, 86] on span at bounding box center [880, 83] width 11 height 11
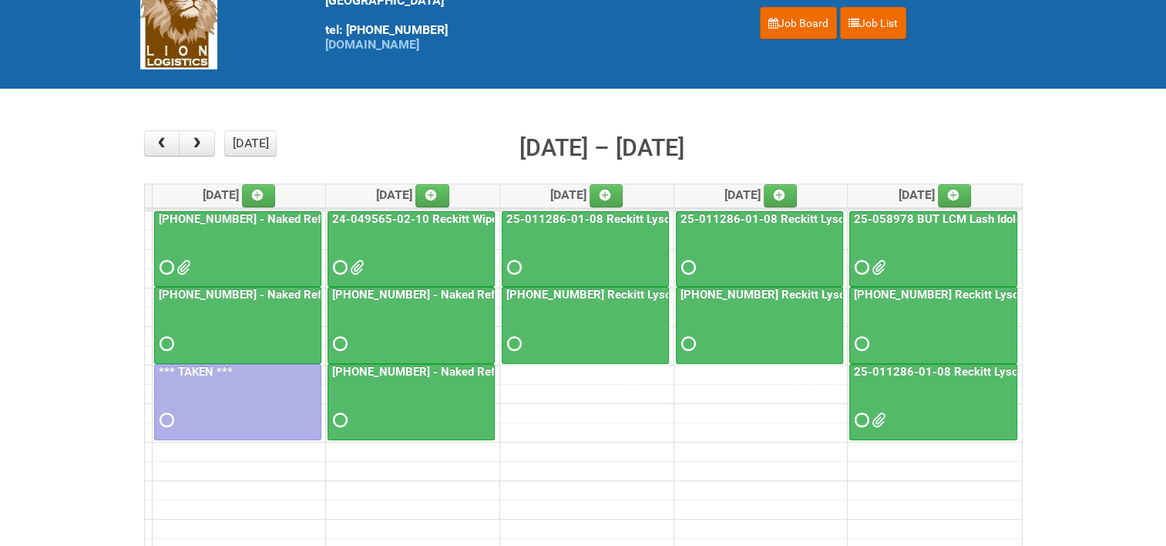
click at [578, 214] on link "25-011286-01-08 Reckitt Lysol Laundry Scented - BLINDING (hold slot)" at bounding box center [693, 219] width 380 height 14
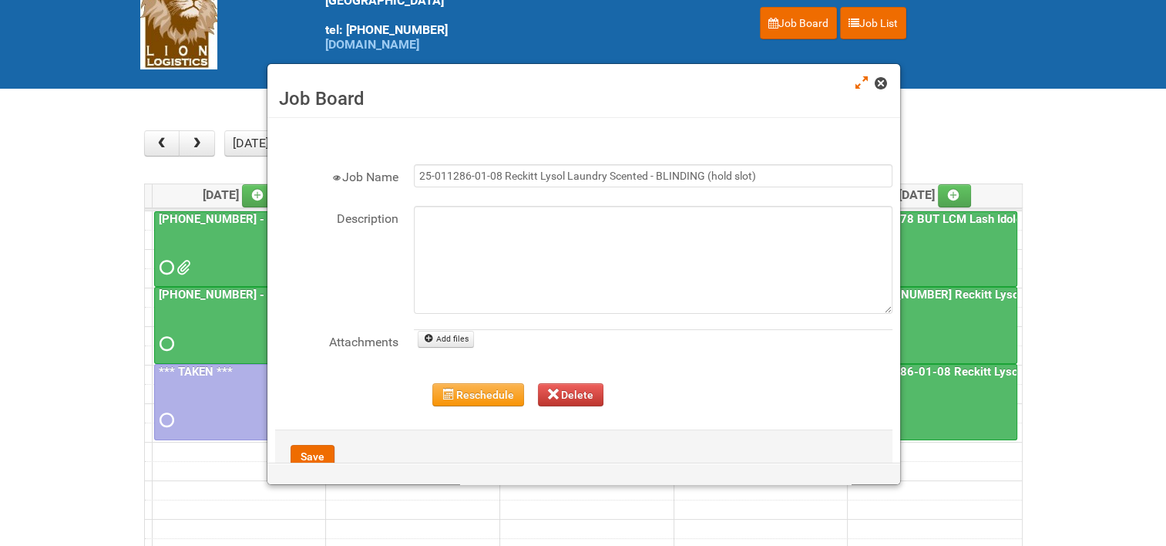
click at [886, 88] on span at bounding box center [880, 83] width 11 height 11
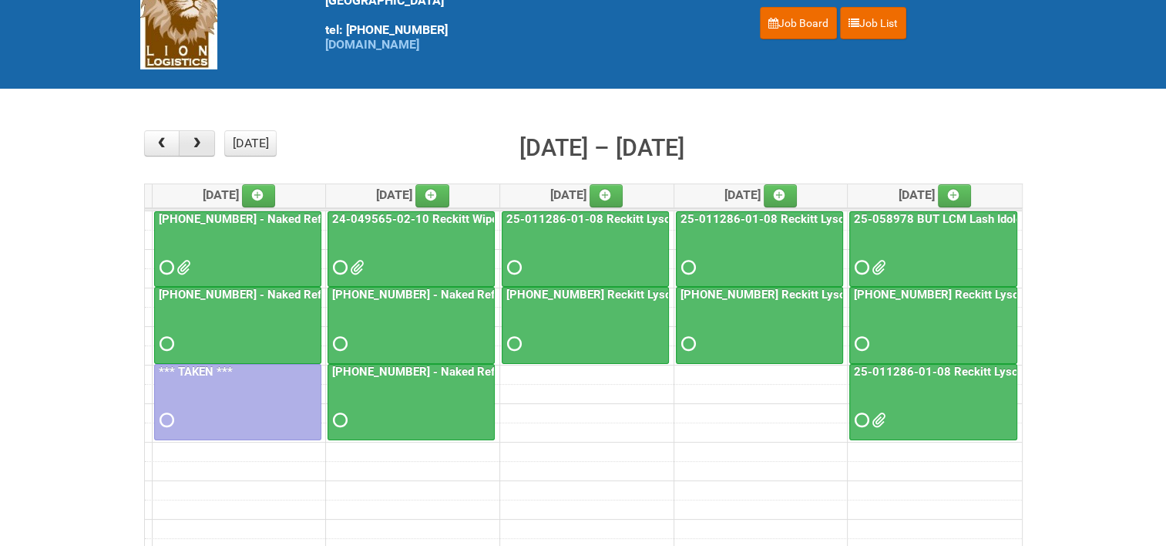
click at [197, 144] on span "button" at bounding box center [197, 143] width 15 height 12
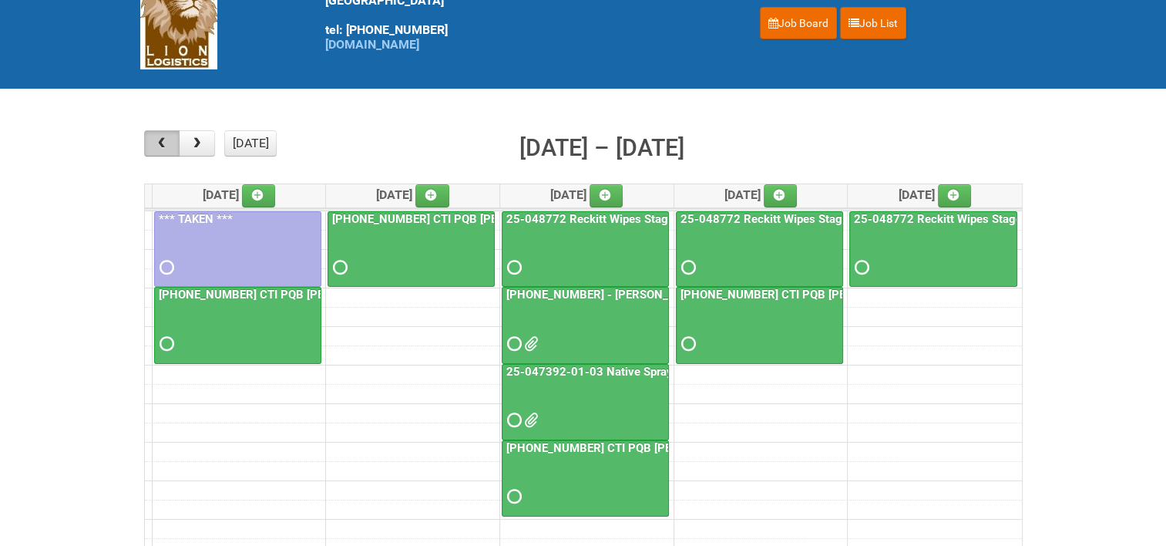
click at [156, 139] on span "button" at bounding box center [161, 143] width 15 height 12
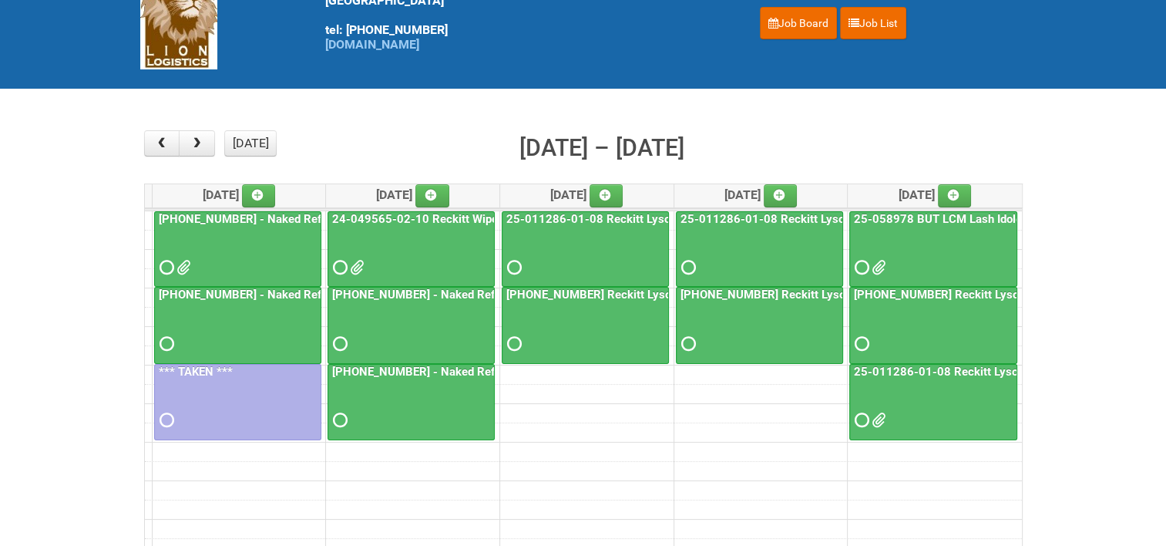
click at [598, 292] on link "[PHONE_NUMBER] Reckitt Lysol Wipes Stage 4 - labeling day" at bounding box center [665, 294] width 325 height 14
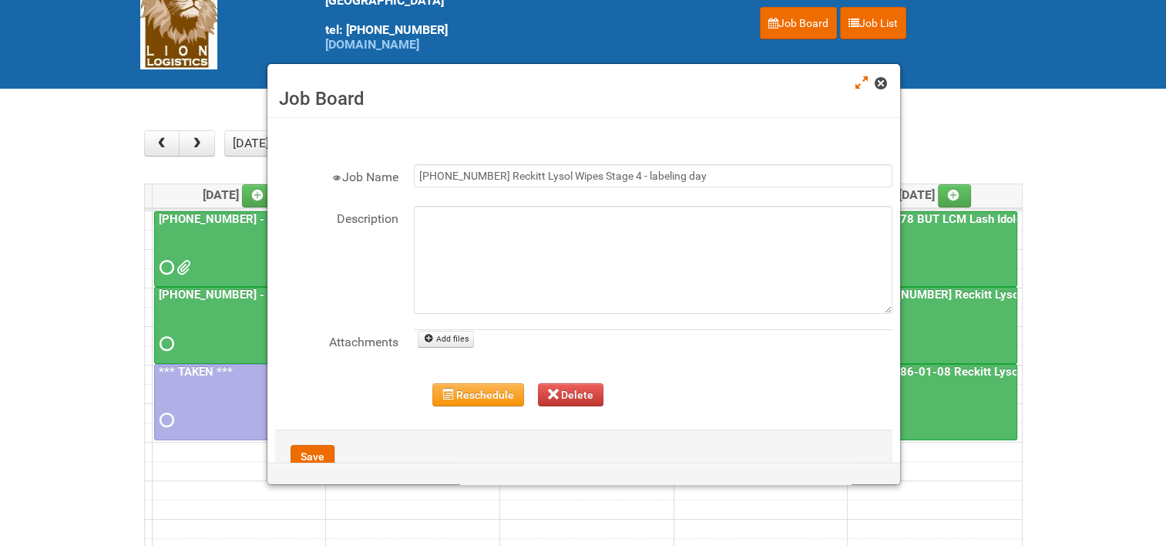
click at [879, 83] on span at bounding box center [880, 83] width 11 height 11
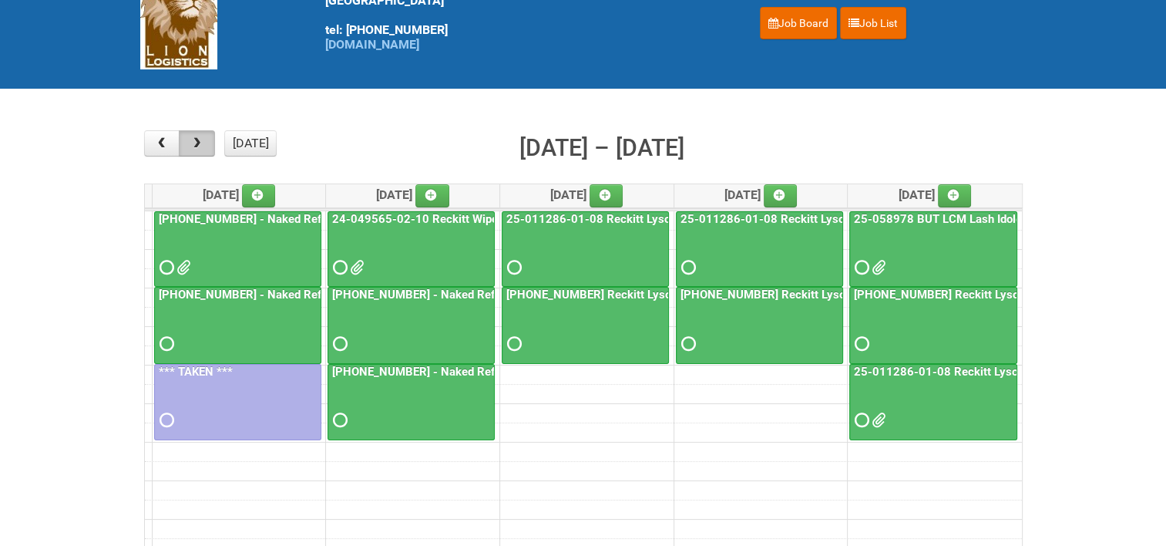
click at [204, 136] on button "button" at bounding box center [197, 143] width 36 height 26
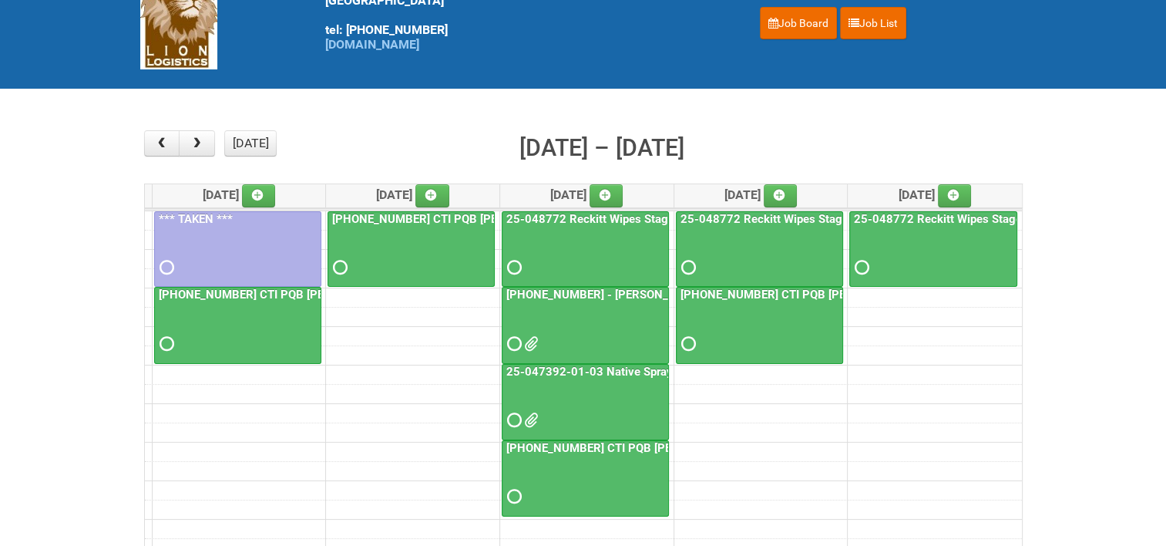
click at [533, 215] on link "25-048772 Reckitt Wipes Stage 4 - blinding/labeling day" at bounding box center [654, 219] width 303 height 14
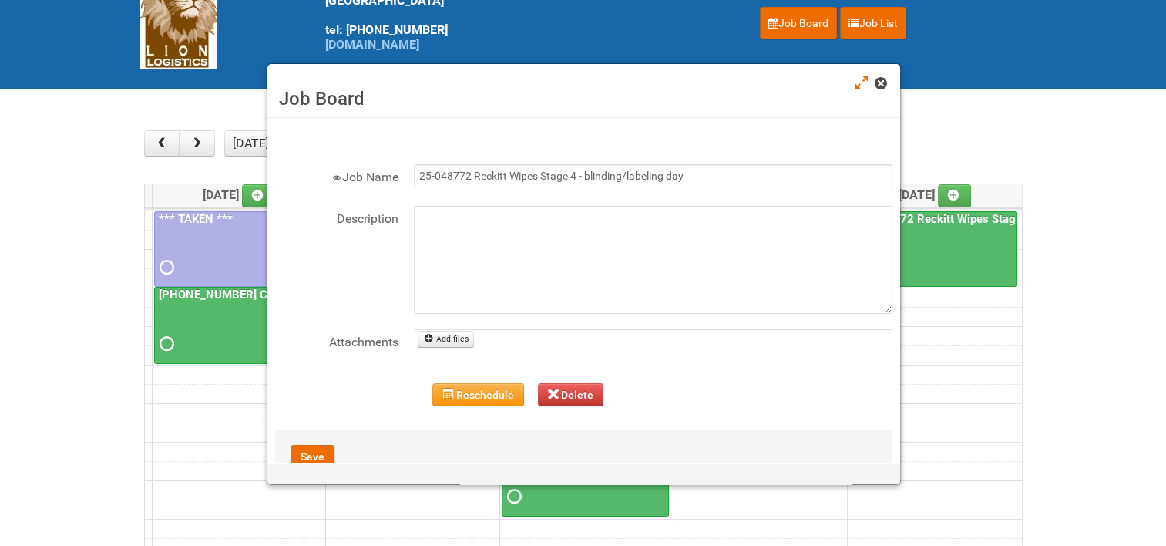
click at [879, 85] on span at bounding box center [880, 83] width 11 height 11
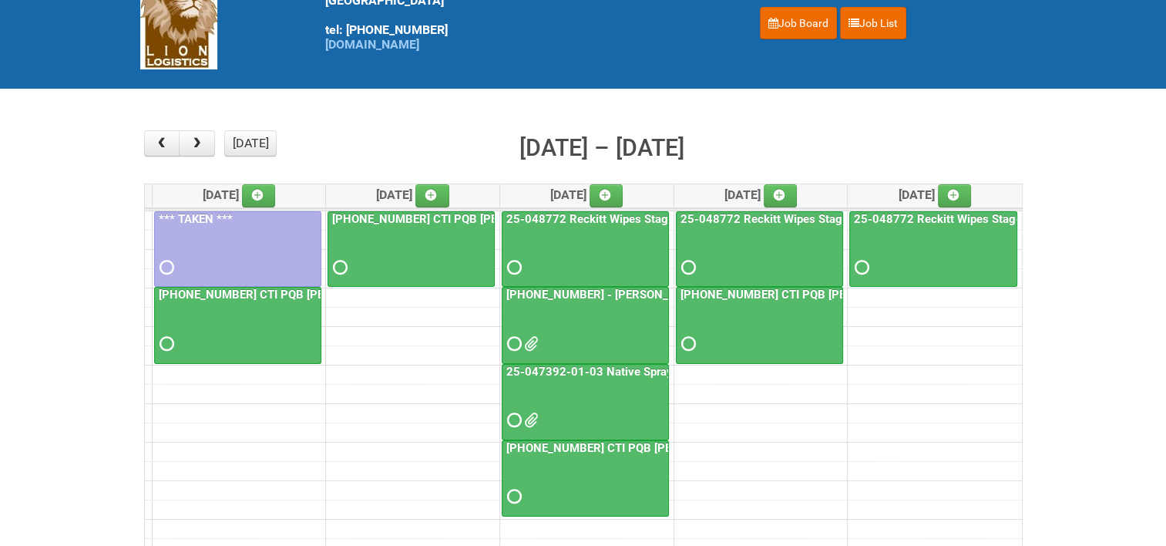
click at [809, 212] on link "25-048772 Reckitt Wipes Stage 4 - blinding/labeling day" at bounding box center [828, 219] width 303 height 14
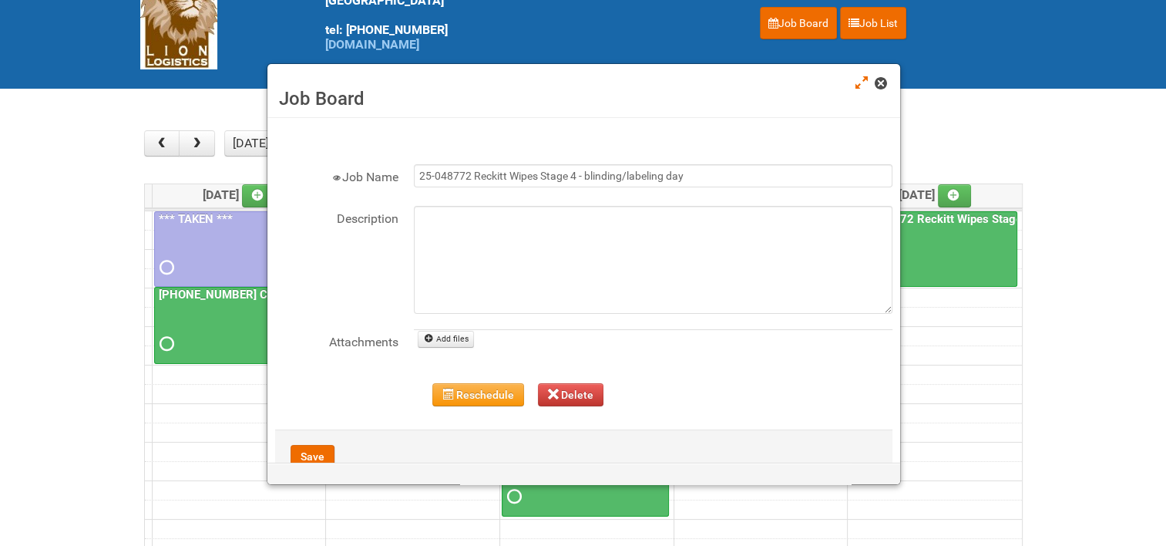
click at [878, 83] on span at bounding box center [880, 83] width 11 height 11
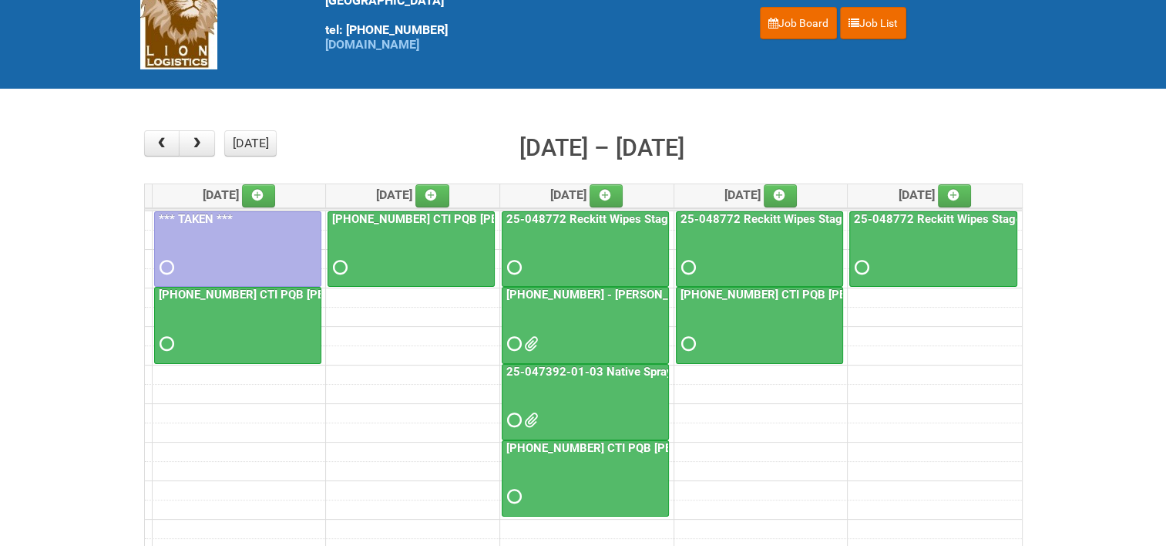
click at [930, 215] on link "25-048772 Reckitt Wipes Stage 4 - blinding/labeling day" at bounding box center [1002, 219] width 303 height 14
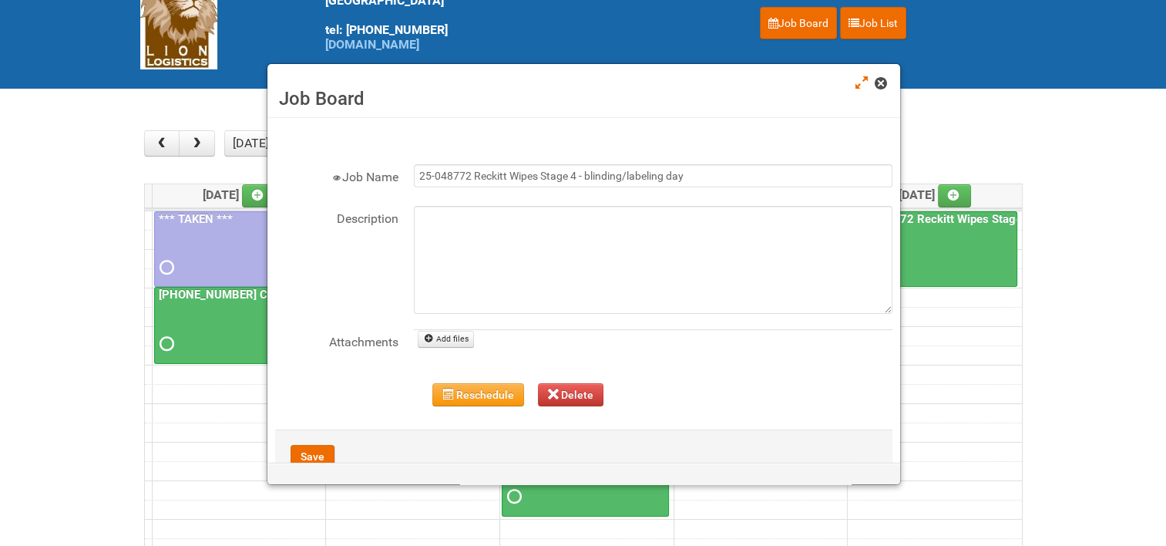
click at [876, 82] on span at bounding box center [880, 83] width 11 height 11
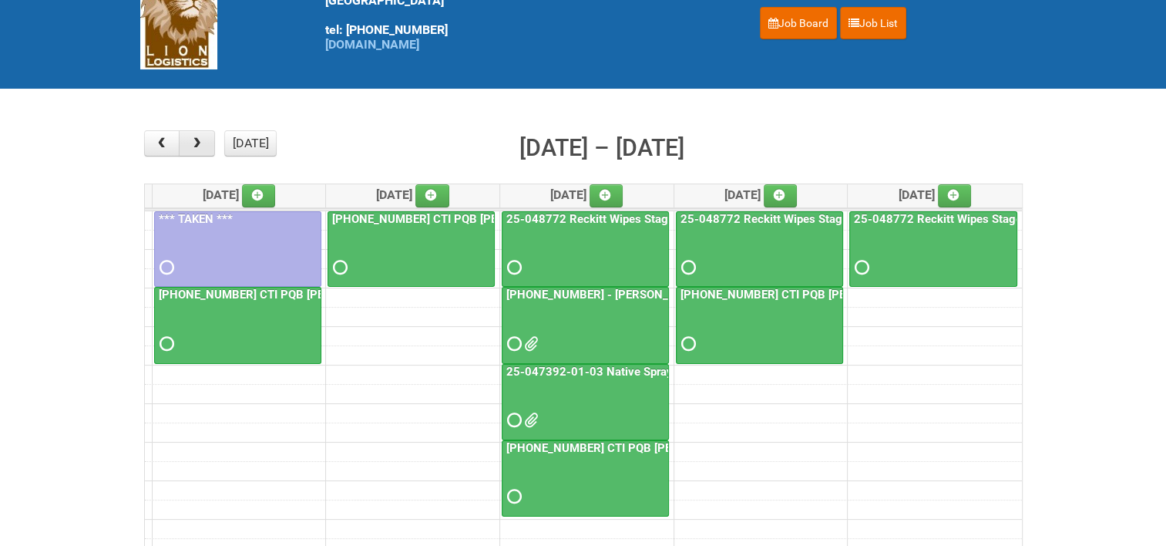
click at [200, 146] on span "button" at bounding box center [197, 143] width 15 height 12
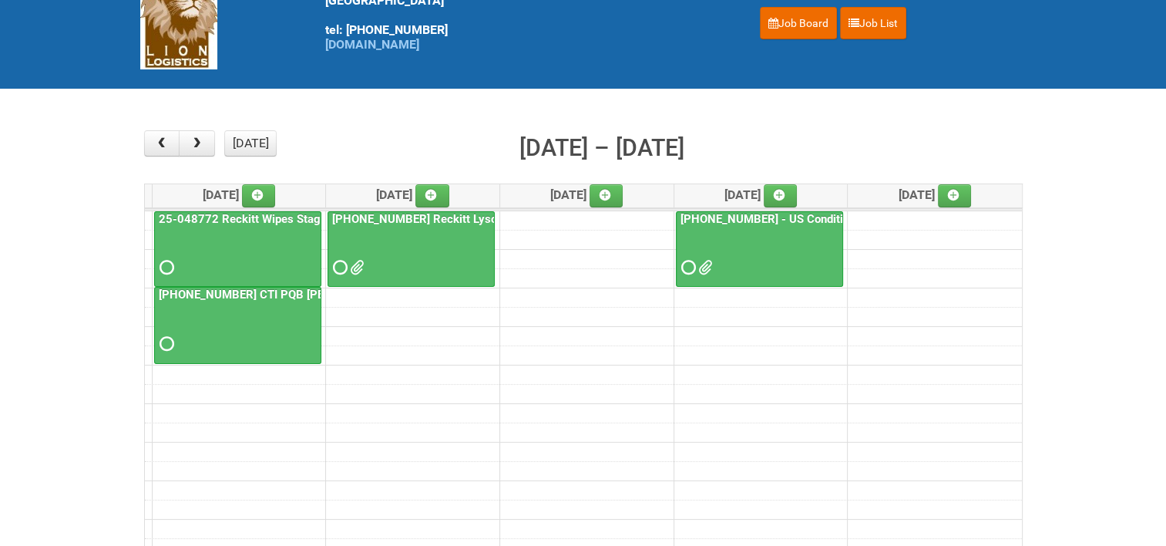
click at [292, 213] on link "25-048772 Reckitt Wipes Stage 4" at bounding box center [248, 219] width 184 height 14
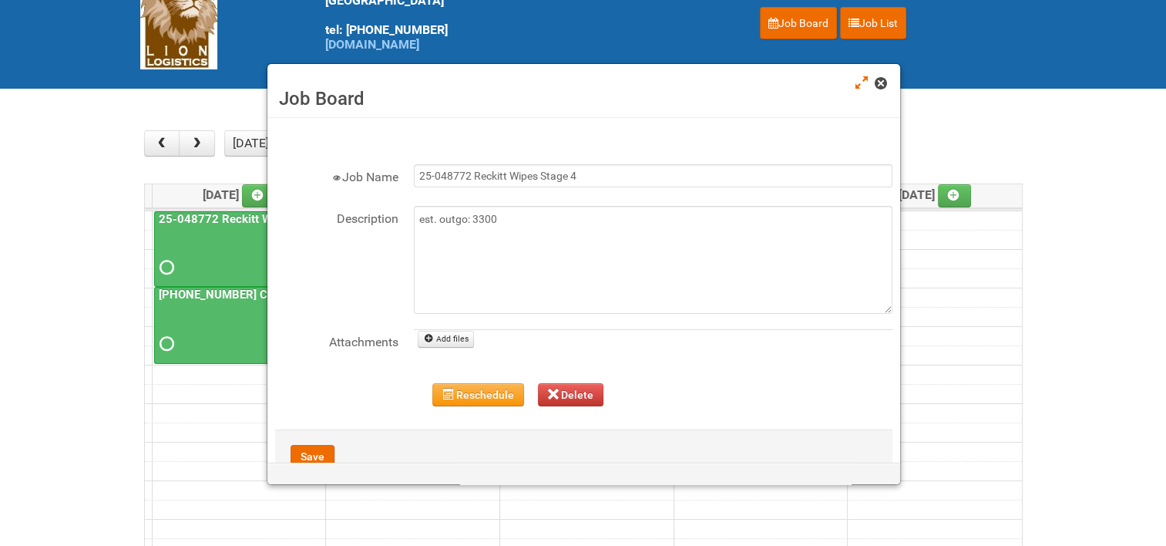
click at [879, 83] on span at bounding box center [880, 83] width 11 height 11
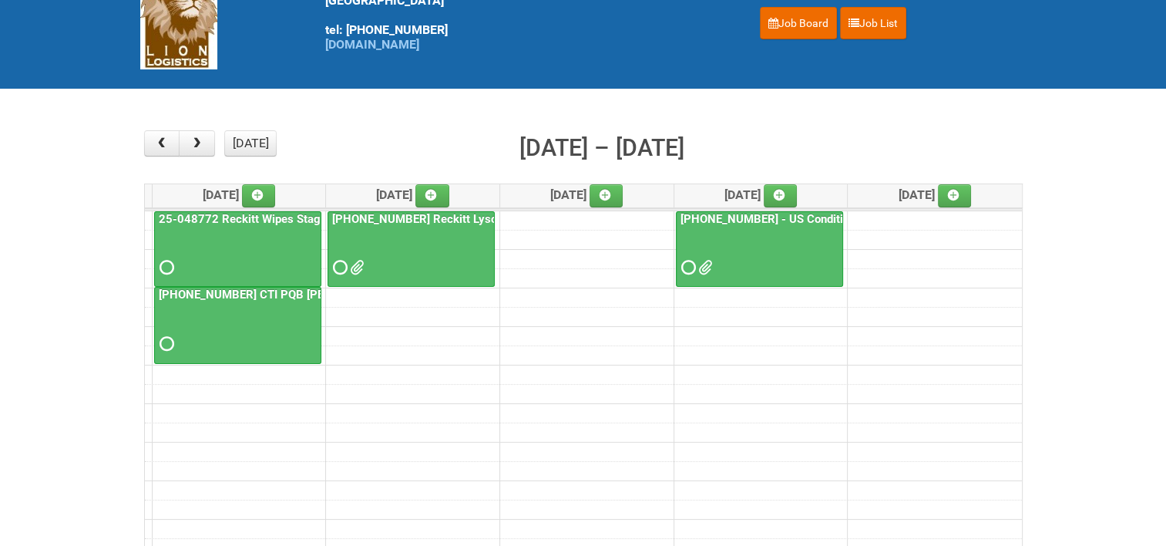
click at [465, 212] on link "[PHONE_NUMBER] Reckitt Lysol Wipes Stage 4" at bounding box center [455, 219] width 252 height 14
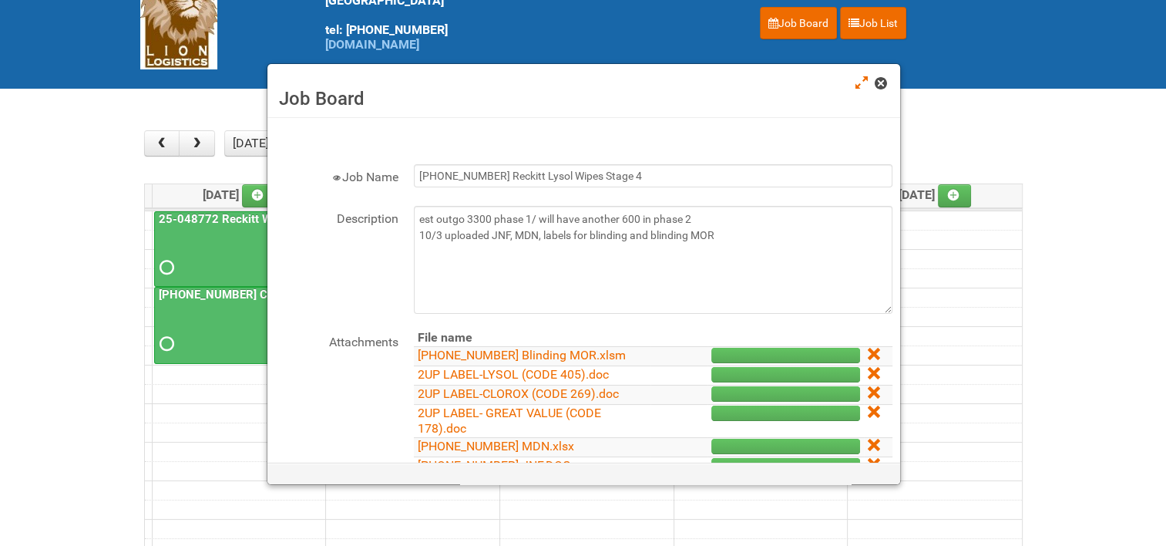
click at [882, 82] on span at bounding box center [880, 83] width 11 height 11
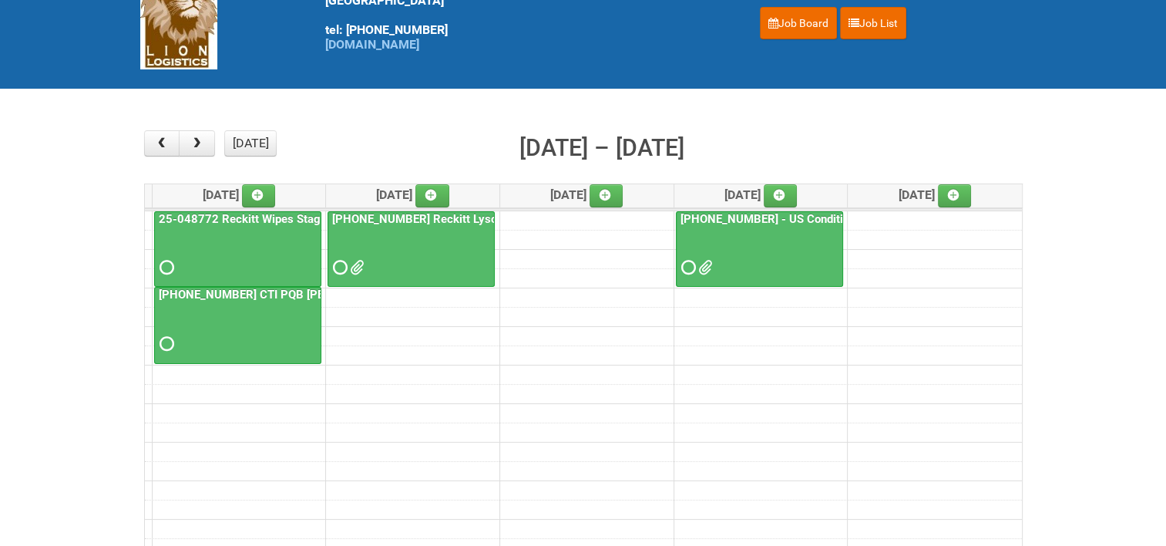
click at [455, 217] on link "[PHONE_NUMBER] Reckitt Lysol Wipes Stage 4" at bounding box center [455, 219] width 252 height 14
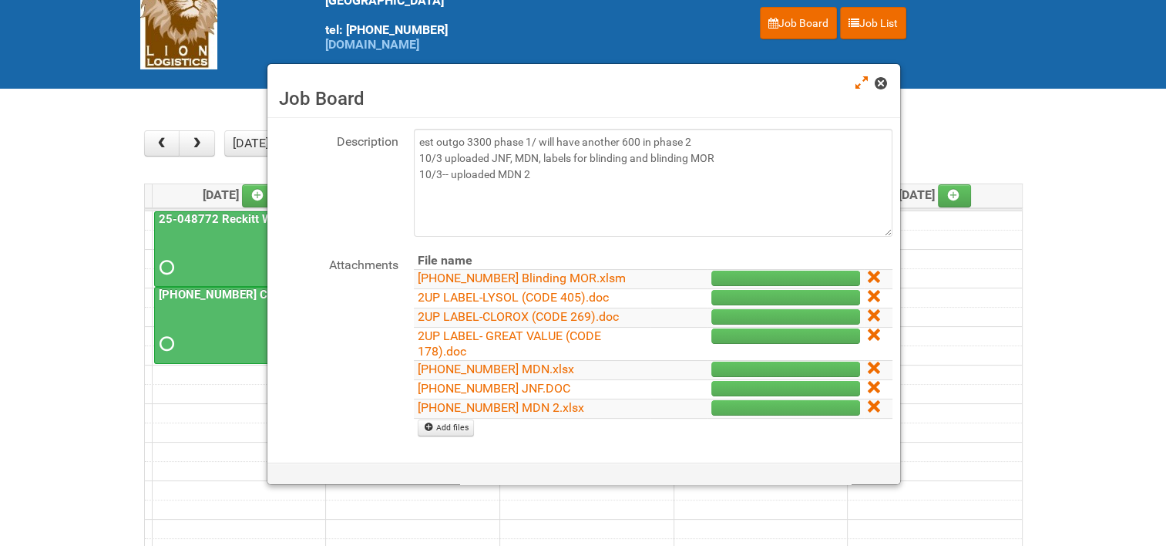
click at [884, 86] on span at bounding box center [880, 83] width 11 height 11
